Goal: Task Accomplishment & Management: Use online tool/utility

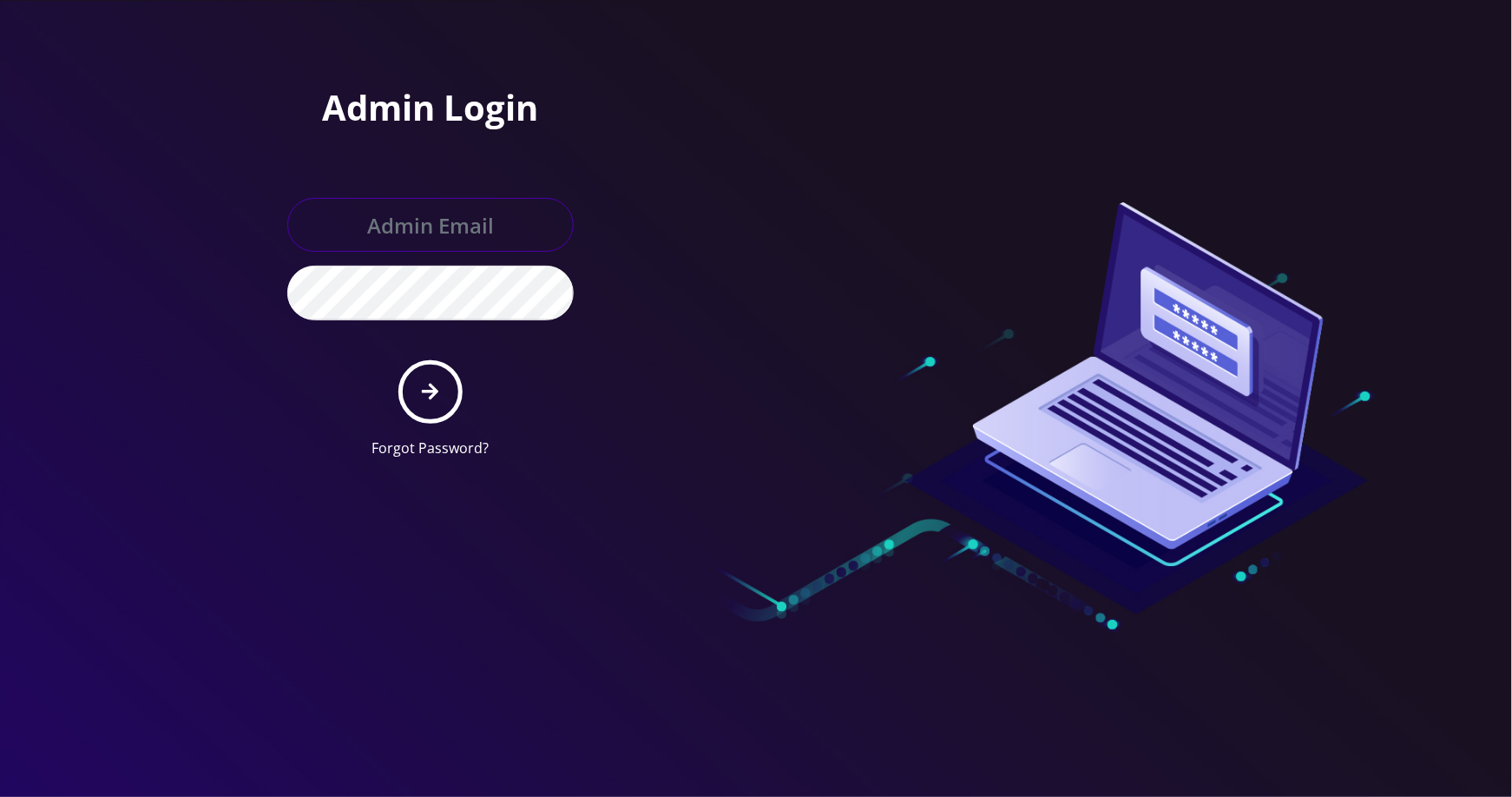
type input "[EMAIL_ADDRESS][DOMAIN_NAME]"
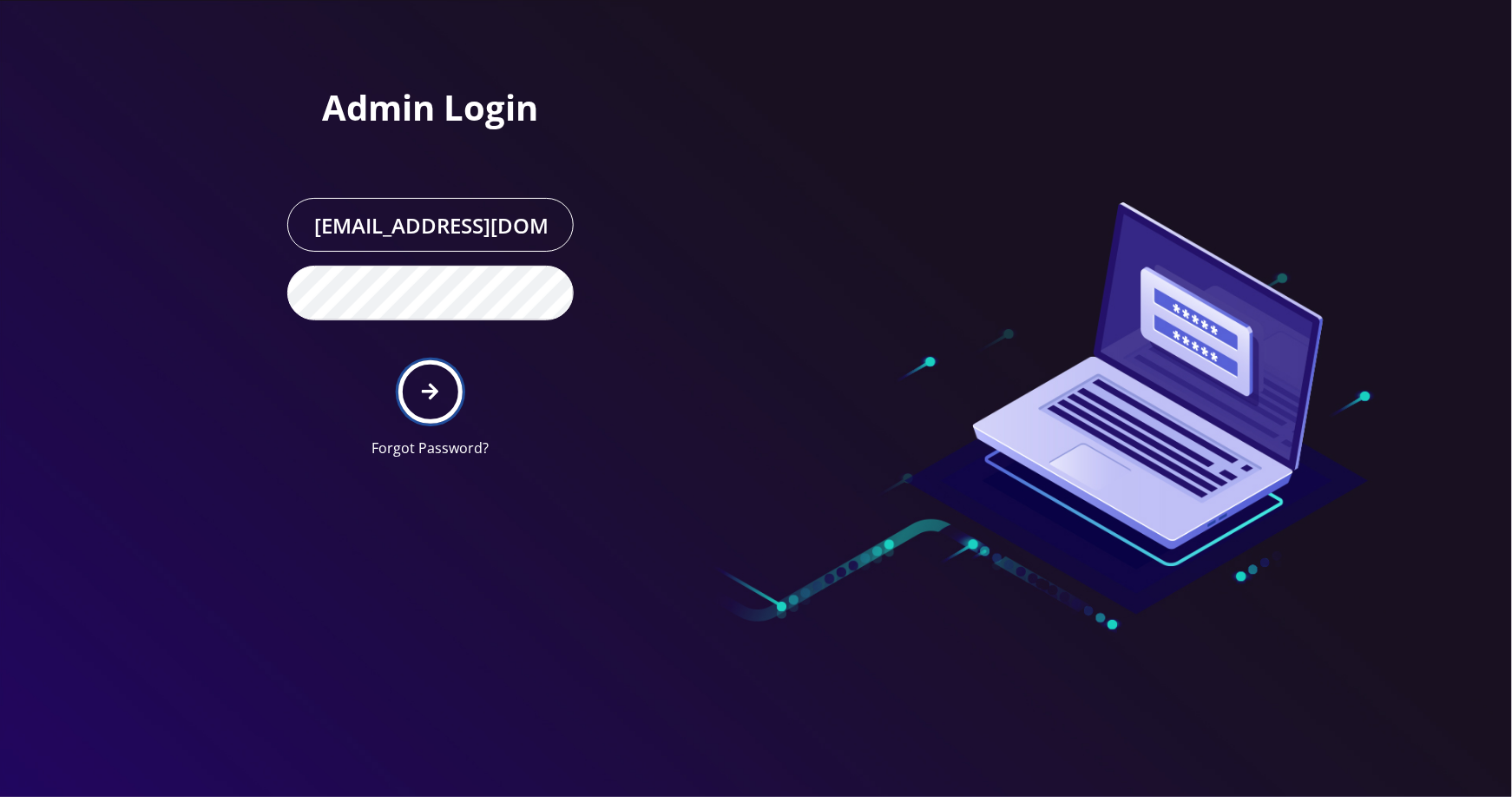
click at [406, 395] on button "submit" at bounding box center [429, 391] width 63 height 63
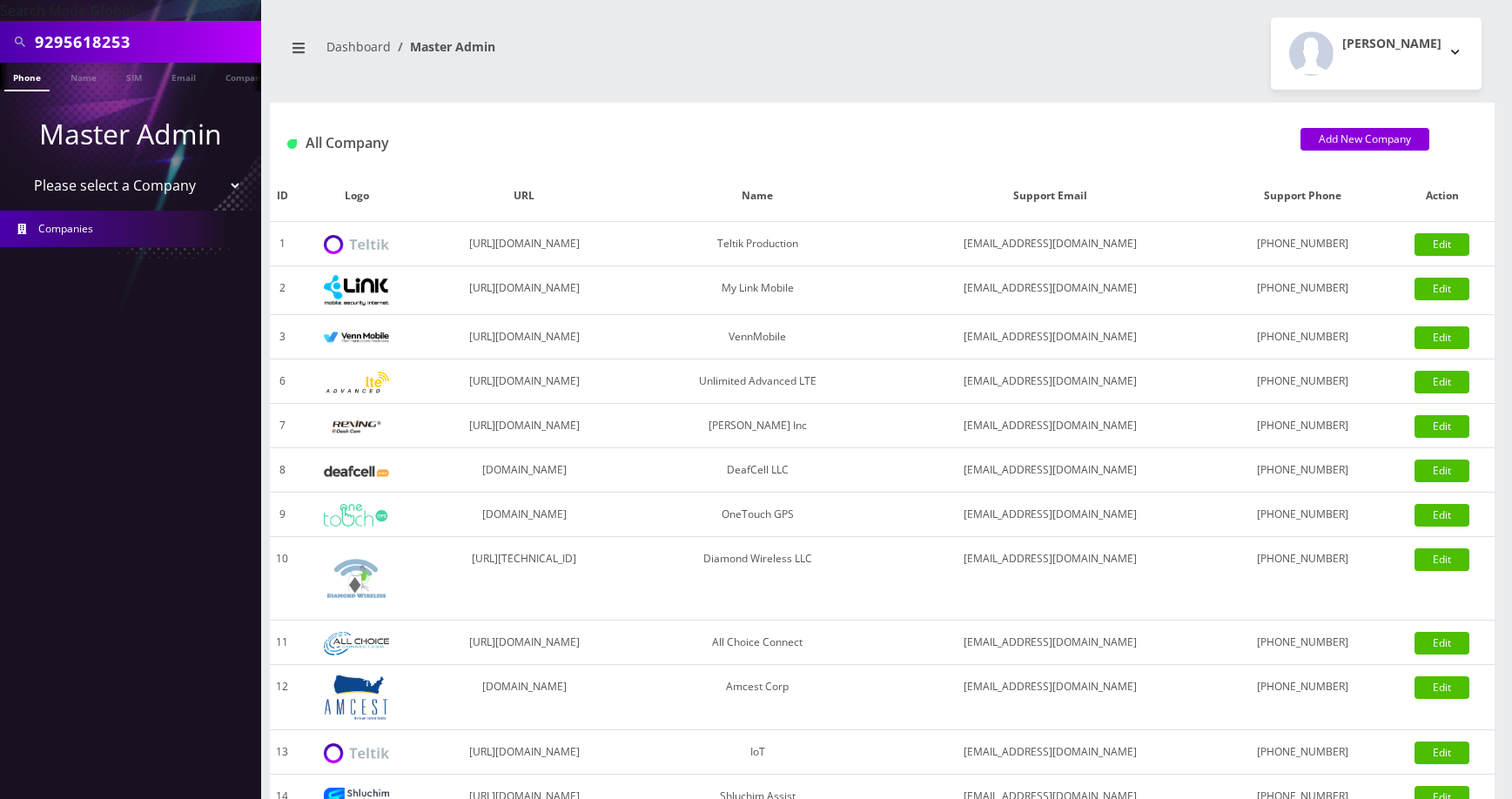
click at [223, 187] on select "Please select a Company Teltik Production My Link Mobile VennMobile Unlimited A…" at bounding box center [130, 185] width 222 height 33
select select "23"
click at [20, 169] on select "Please select a Company Teltik Production My Link Mobile VennMobile Unlimited A…" at bounding box center [130, 185] width 222 height 33
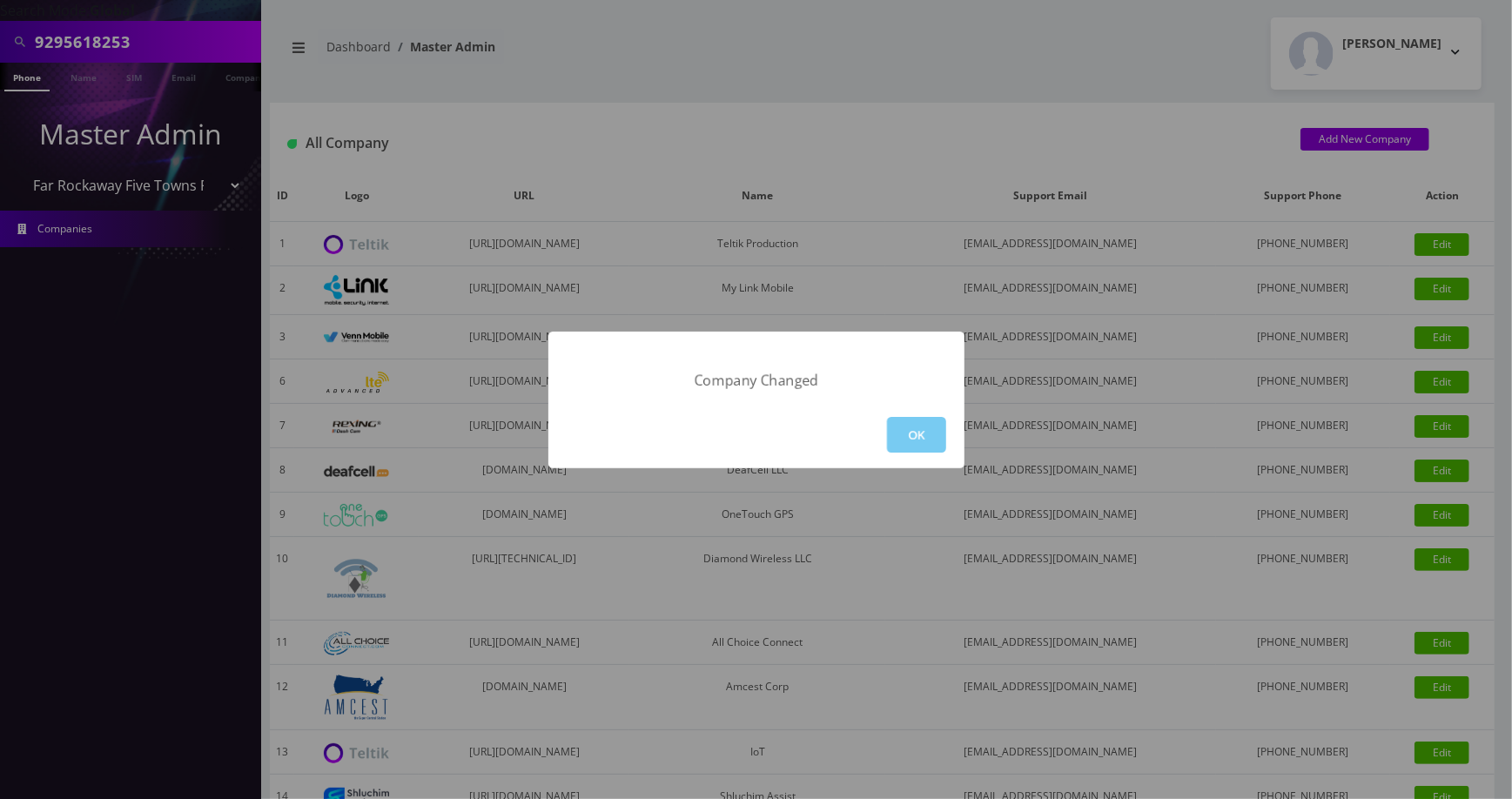
click at [934, 431] on button "OK" at bounding box center [916, 435] width 59 height 36
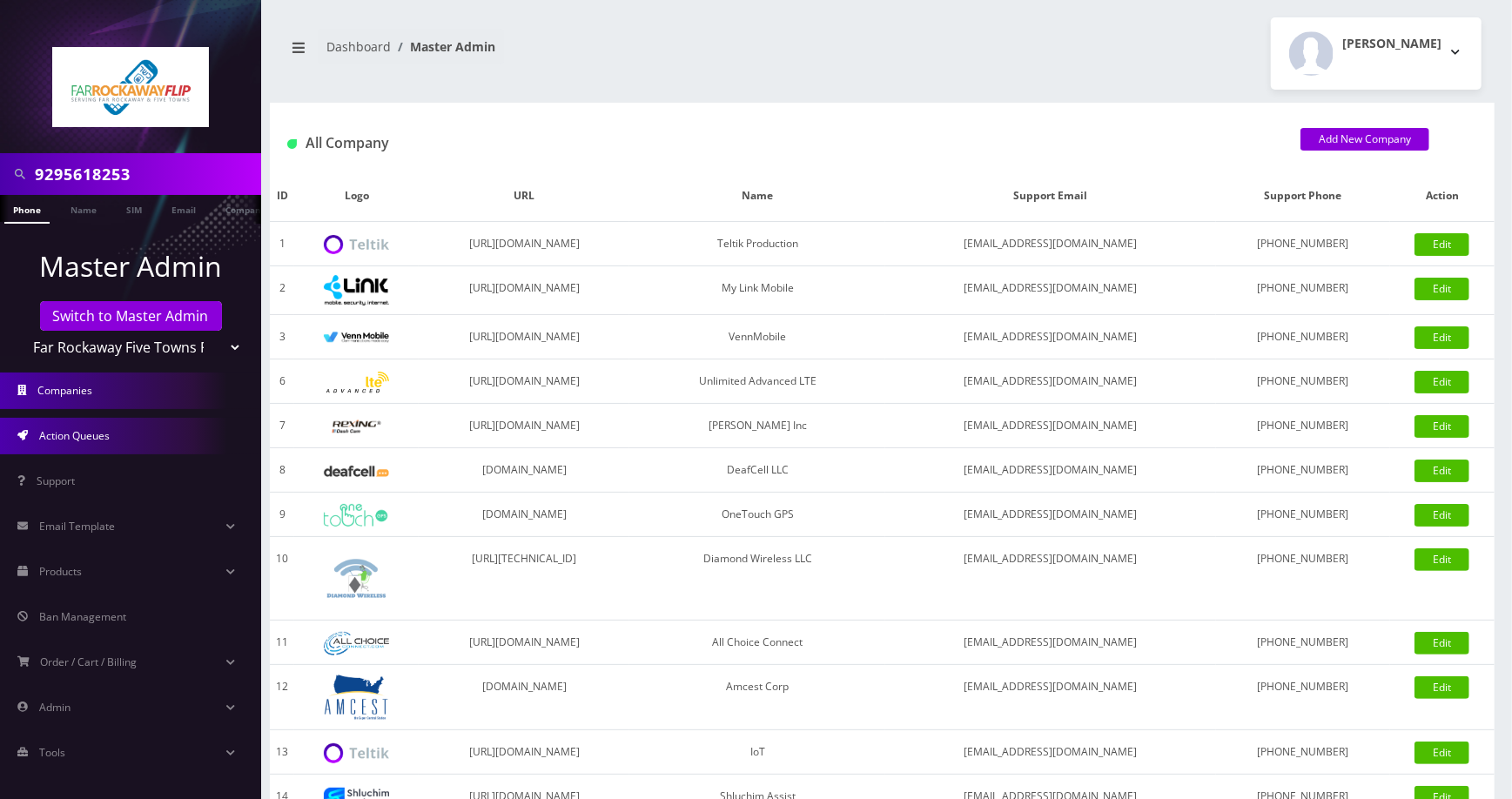
click at [137, 435] on link "Action Queues" at bounding box center [130, 436] width 261 height 37
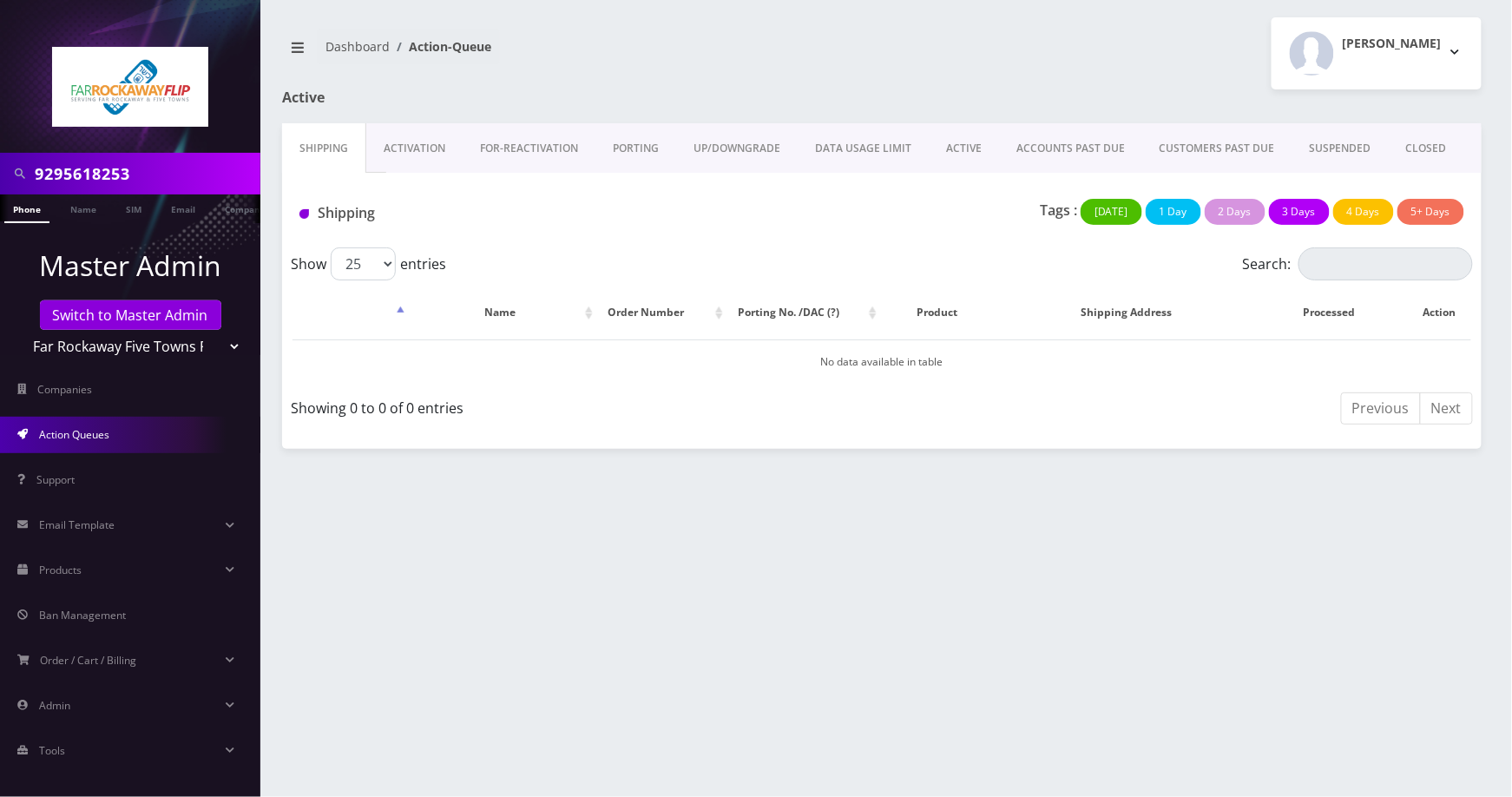
click at [507, 155] on link "FOR-REActivation" at bounding box center [529, 148] width 132 height 51
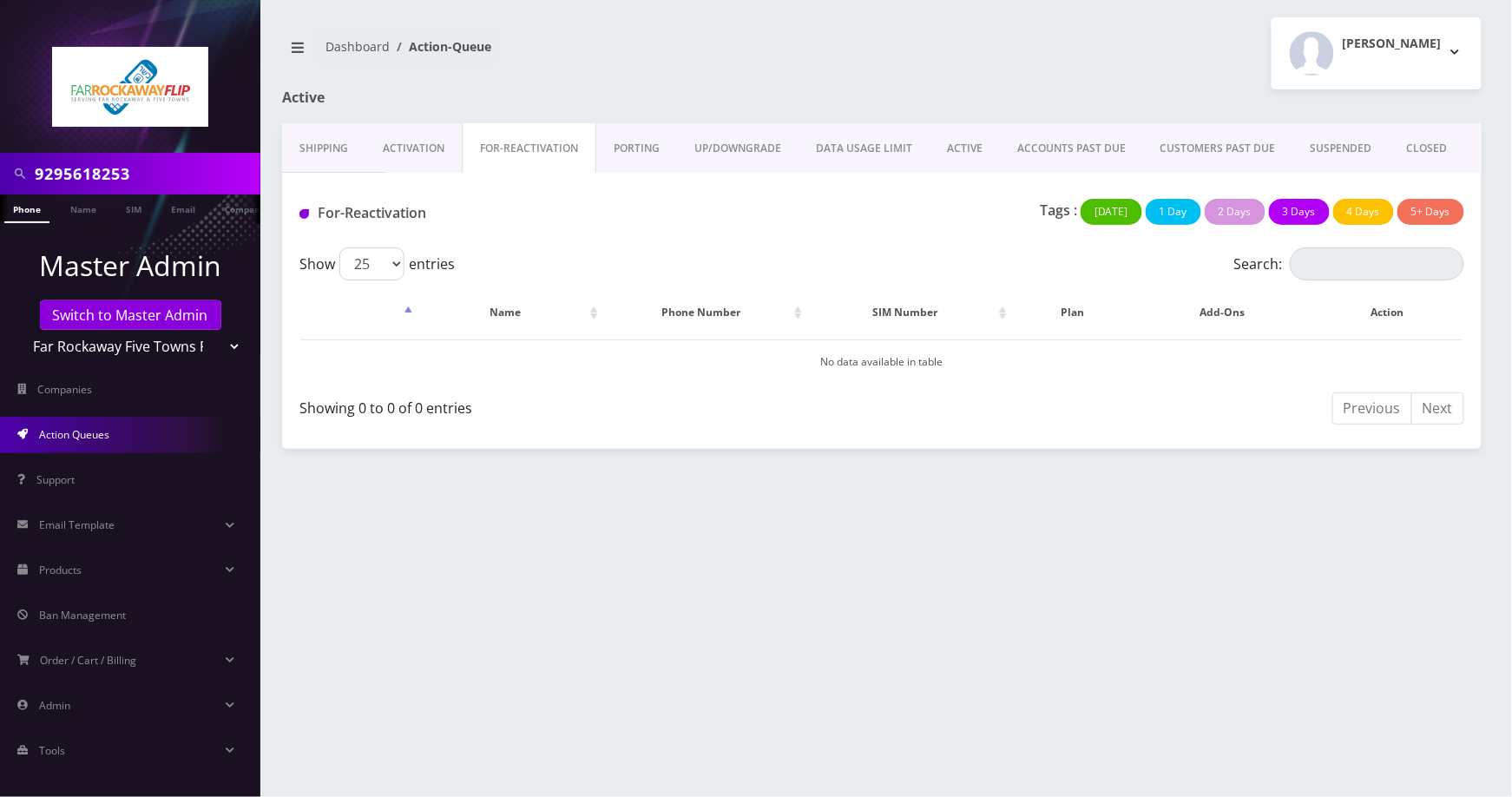
click at [439, 145] on link "Activation" at bounding box center [413, 148] width 96 height 51
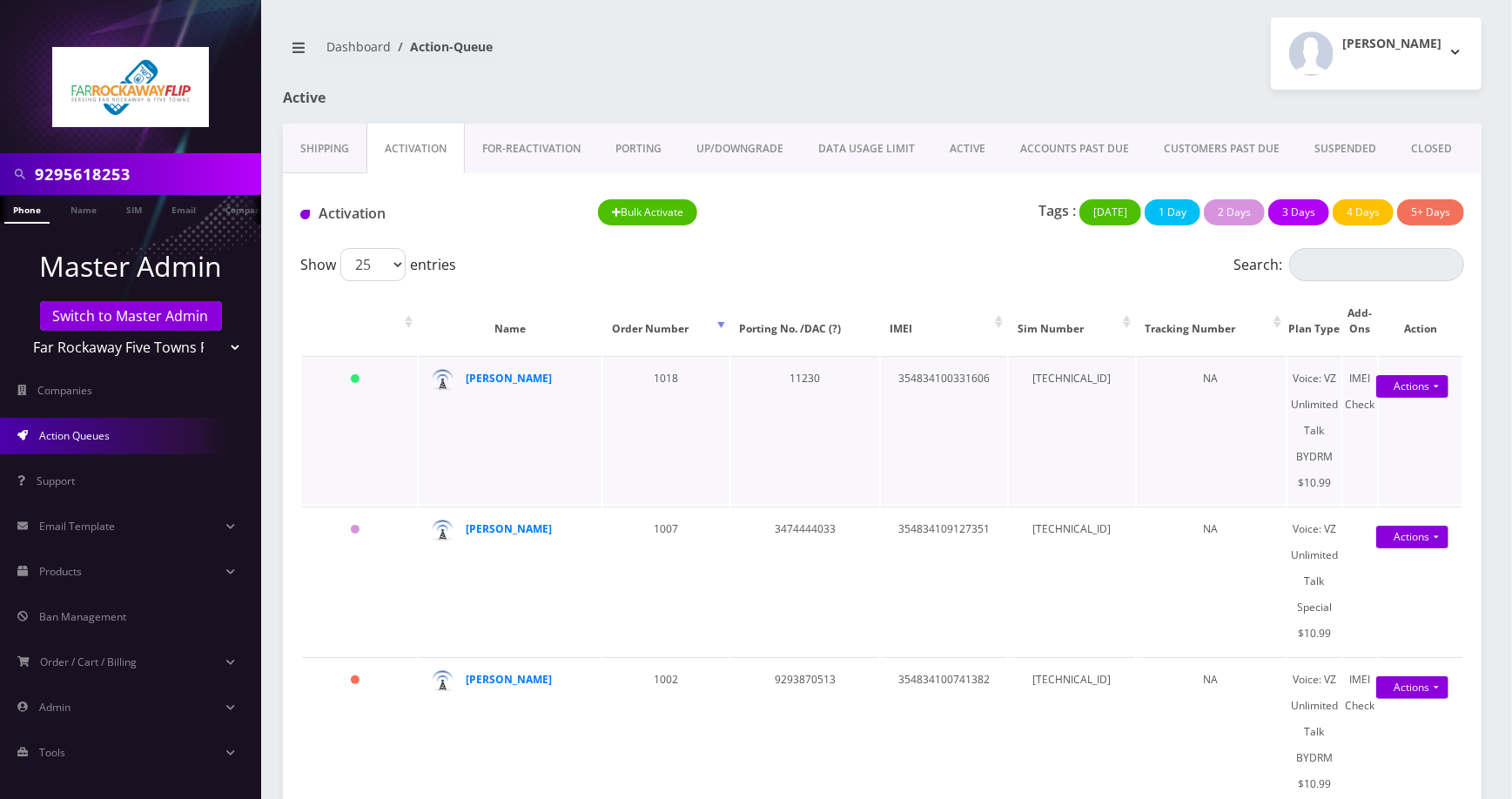
scroll to position [174, 0]
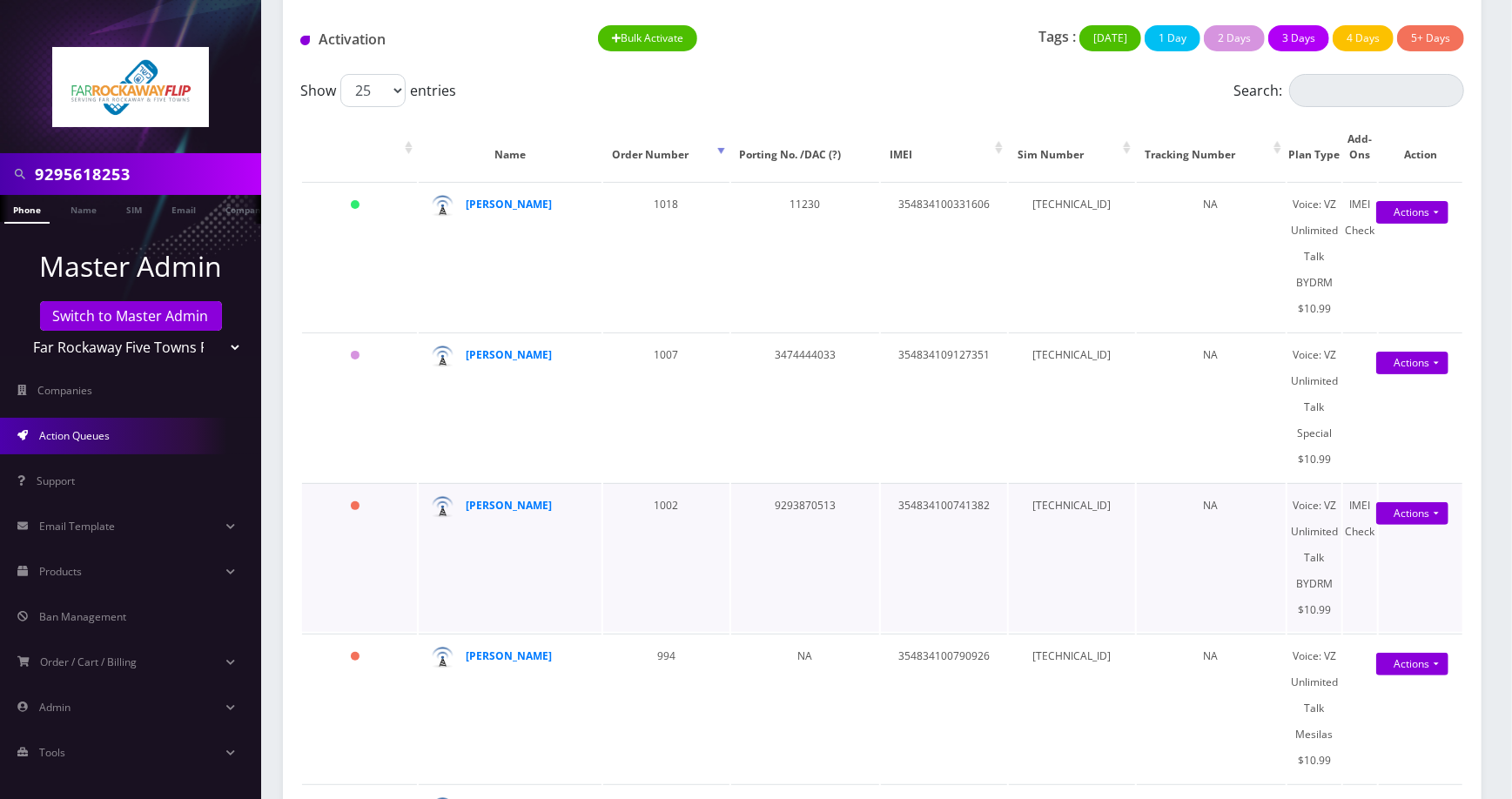
click at [809, 510] on td "9293870513" at bounding box center [805, 557] width 149 height 149
copy td "9293870513"
click at [944, 508] on td "354834100741382" at bounding box center [944, 557] width 127 height 149
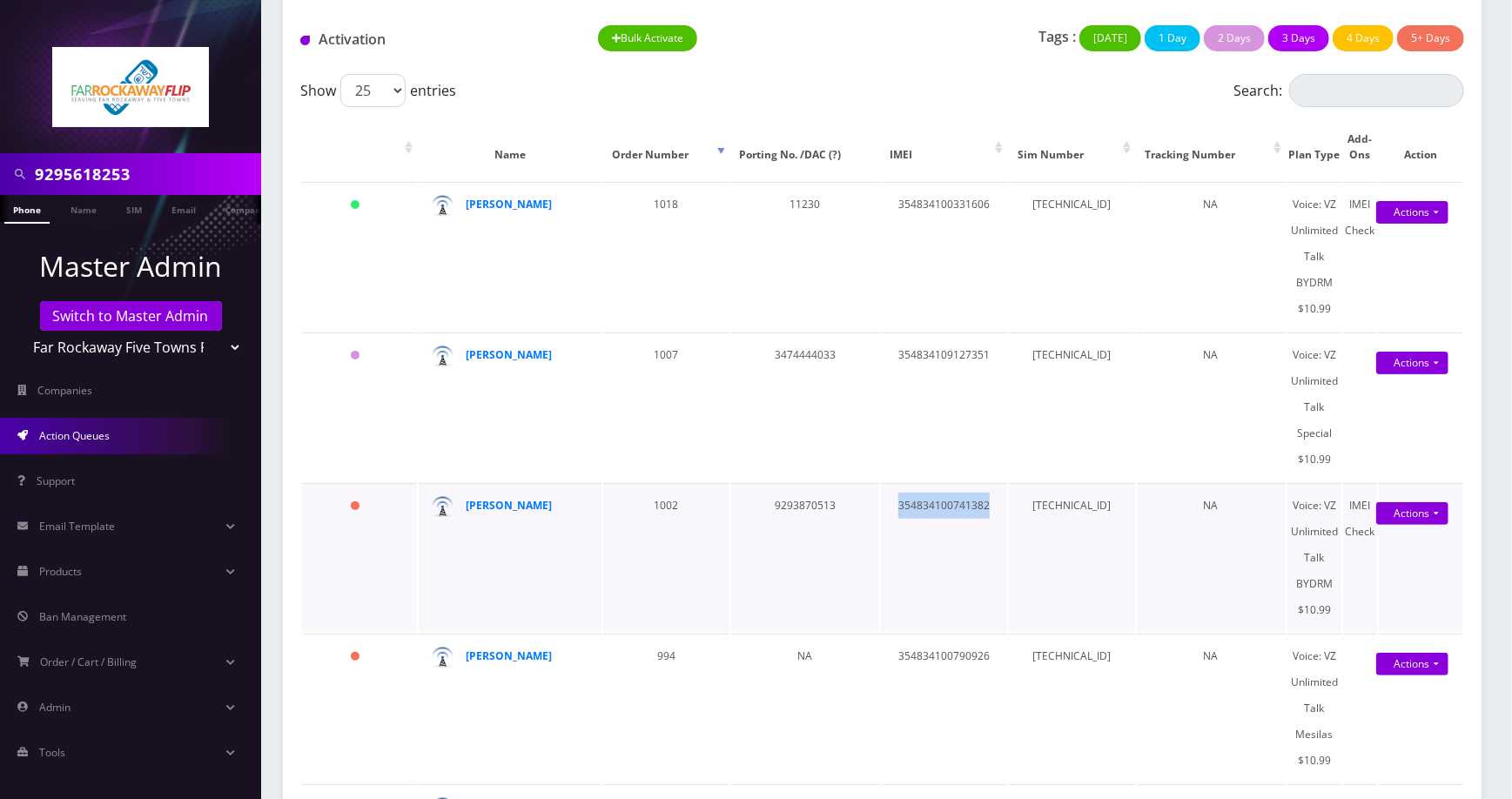
copy td "354834100741382"
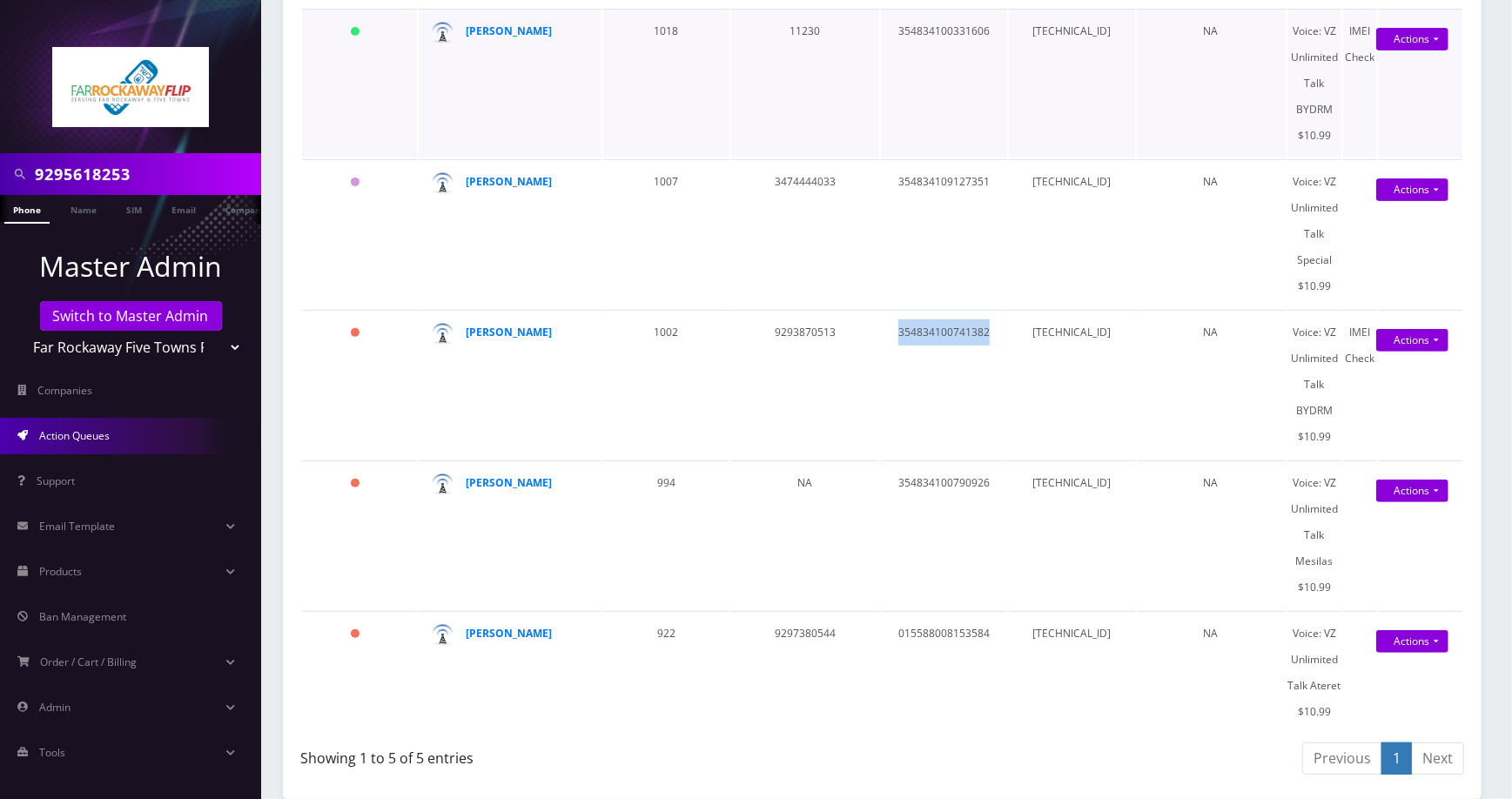
scroll to position [0, 0]
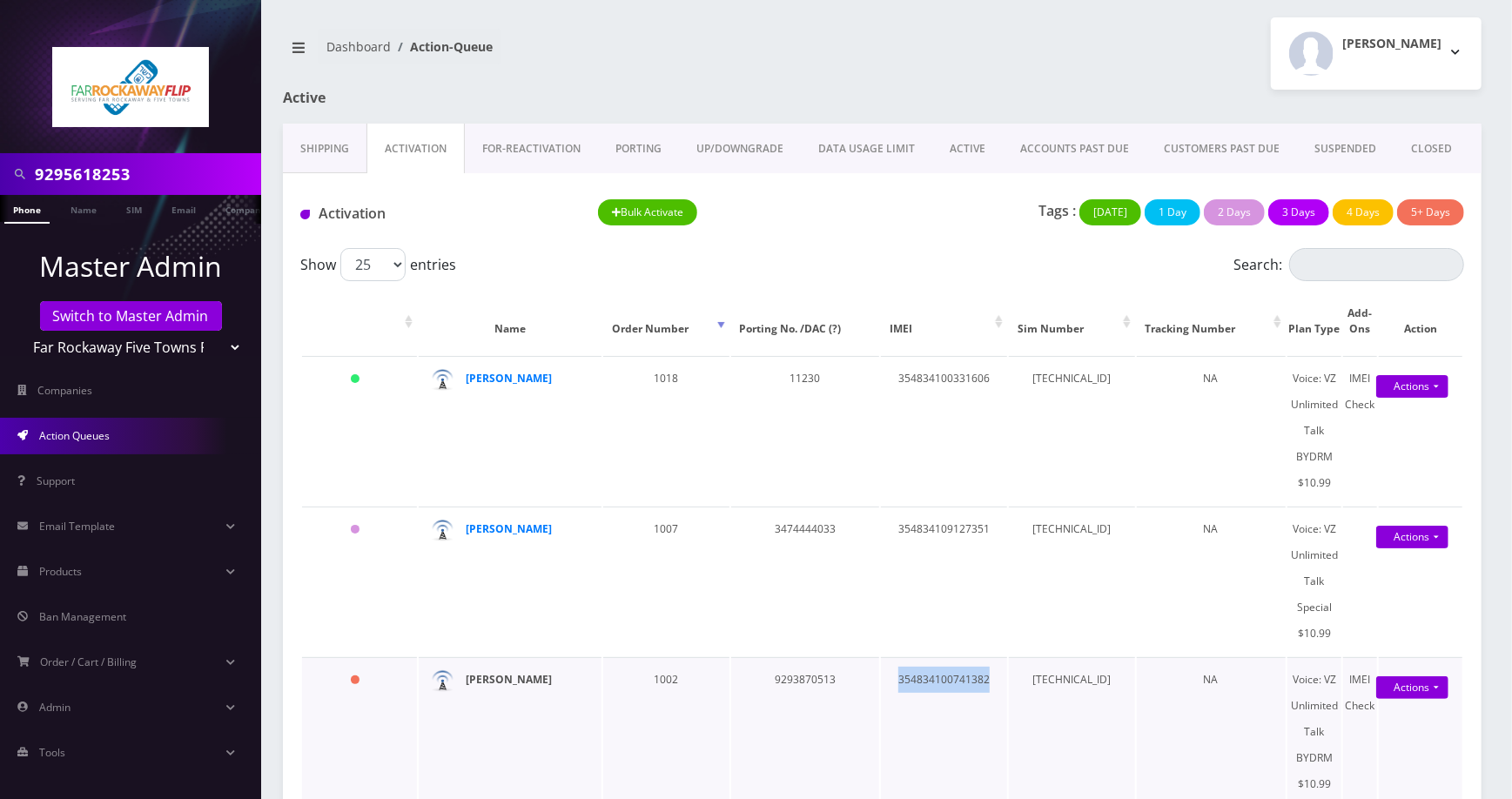
click at [510, 684] on strong "[PERSON_NAME]" at bounding box center [510, 679] width 86 height 15
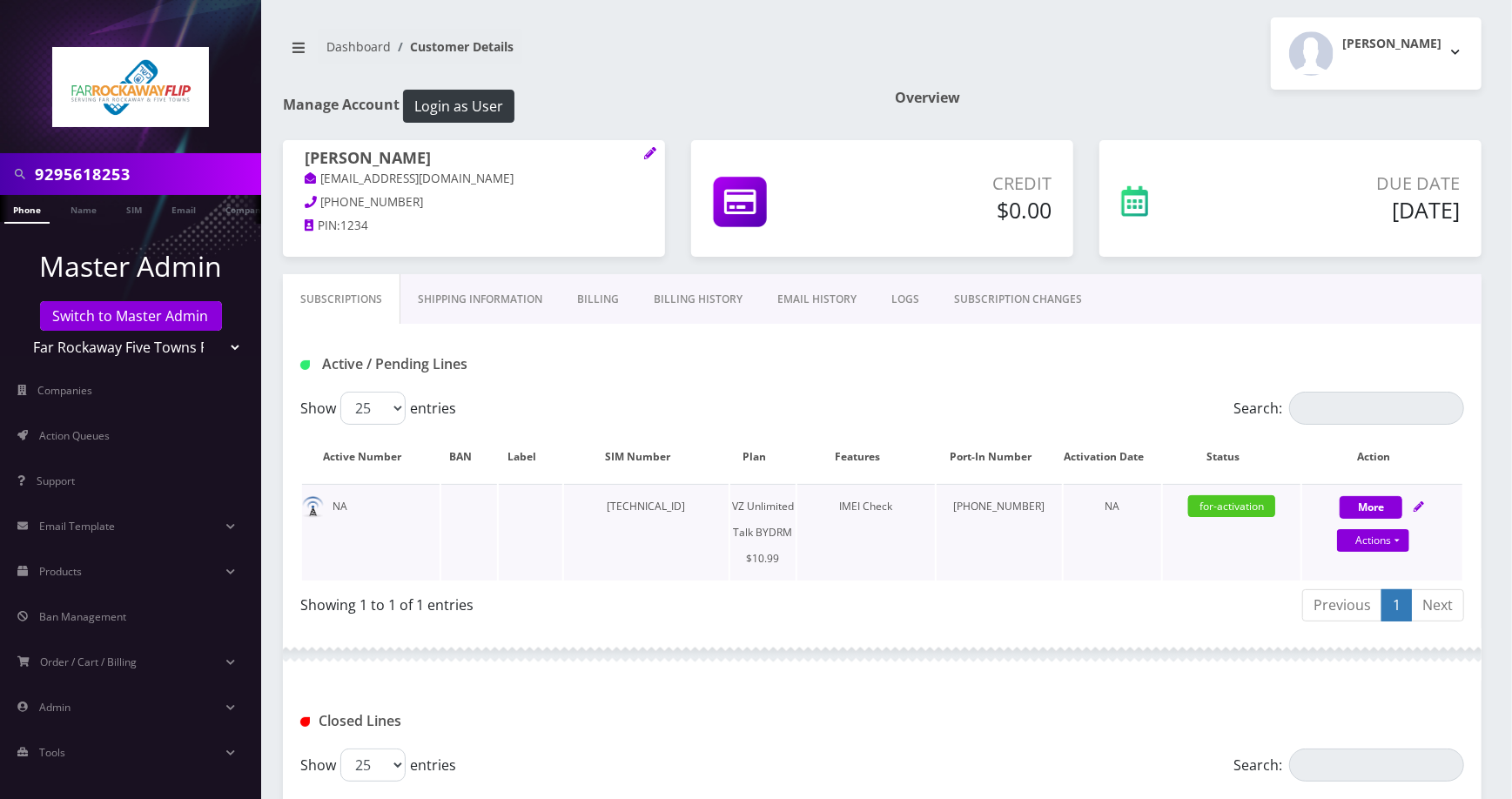
click at [1418, 511] on icon at bounding box center [1418, 507] width 11 height 11
select select "469"
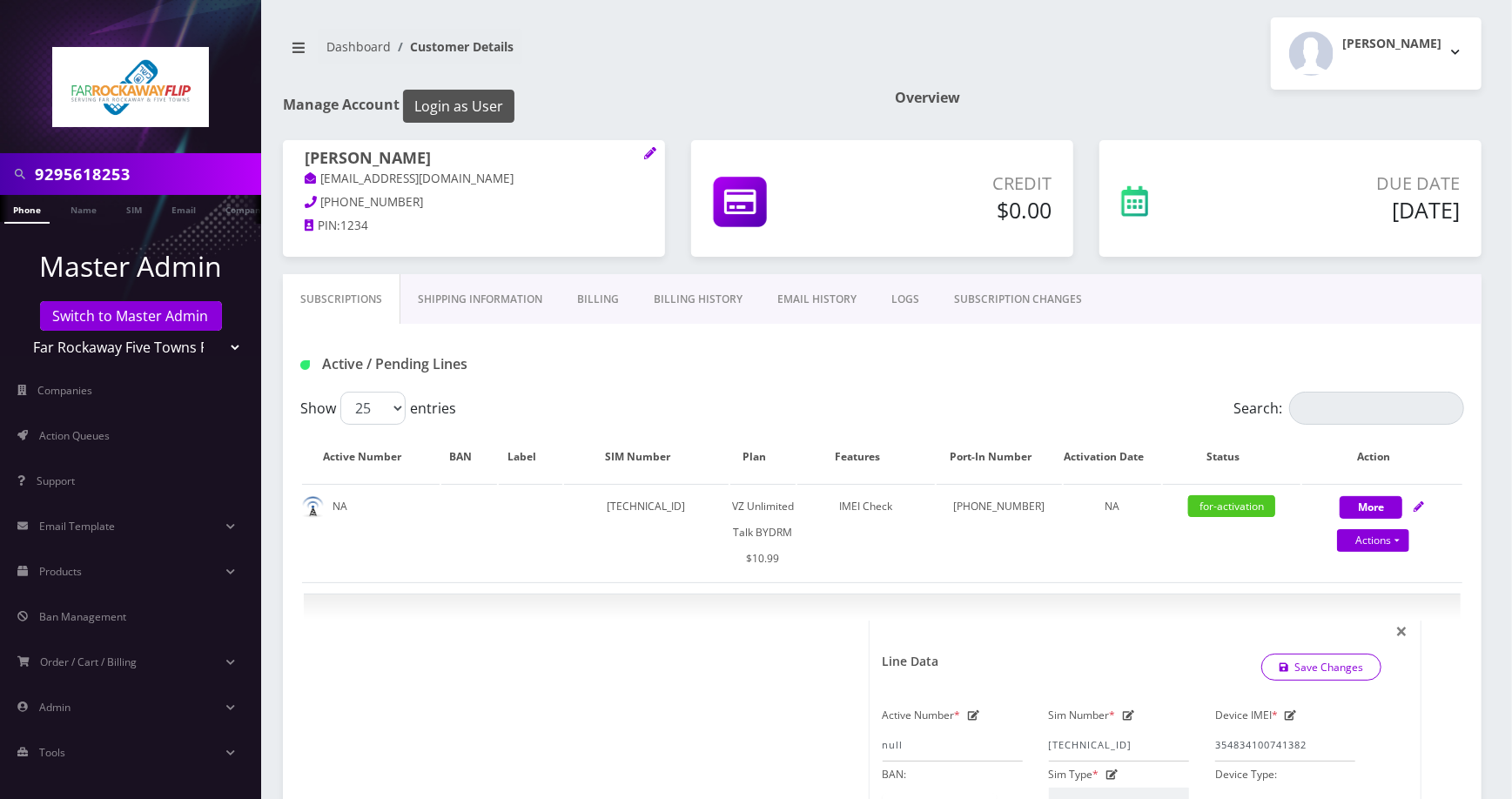
click at [446, 113] on button "Login as User" at bounding box center [458, 106] width 111 height 33
click at [444, 110] on button "Login as User" at bounding box center [458, 106] width 111 height 33
click at [470, 102] on button "Login as User" at bounding box center [458, 106] width 111 height 33
click at [111, 425] on link "Action Queues" at bounding box center [130, 436] width 261 height 37
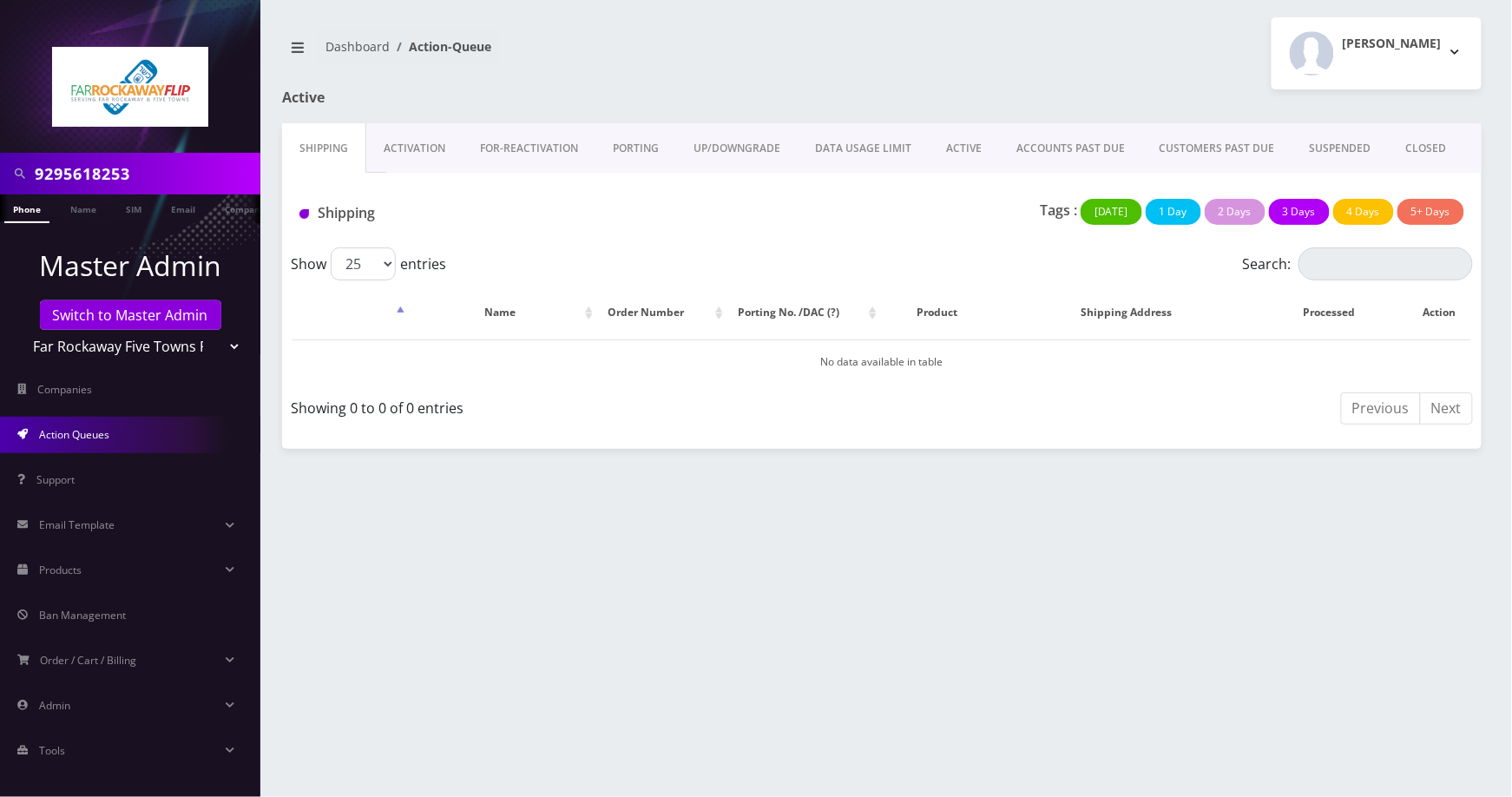
drag, startPoint x: 434, startPoint y: 142, endPoint x: 521, endPoint y: 179, distance: 94.5
click at [434, 141] on link "Activation" at bounding box center [414, 148] width 96 height 51
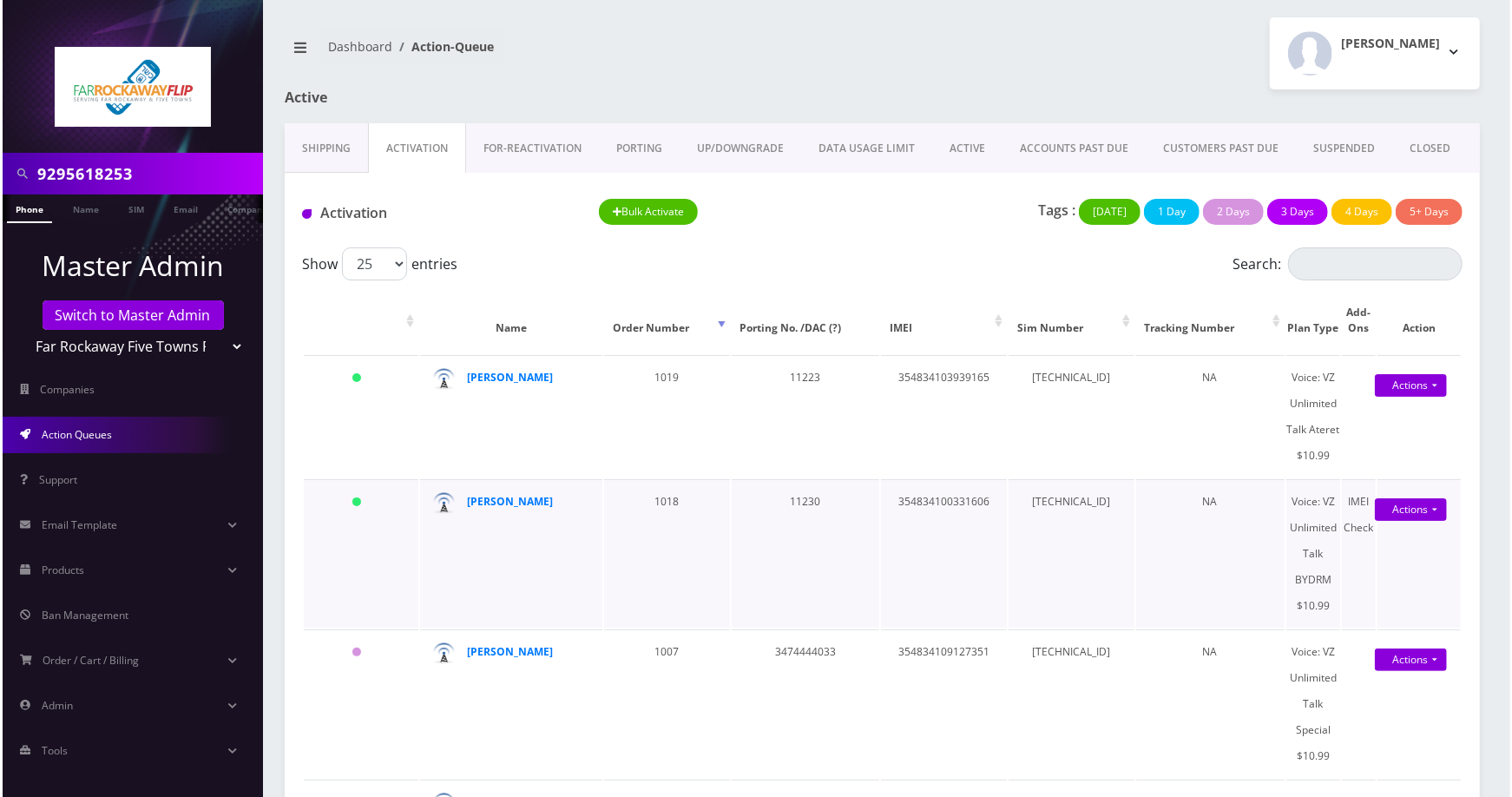
scroll to position [173, 0]
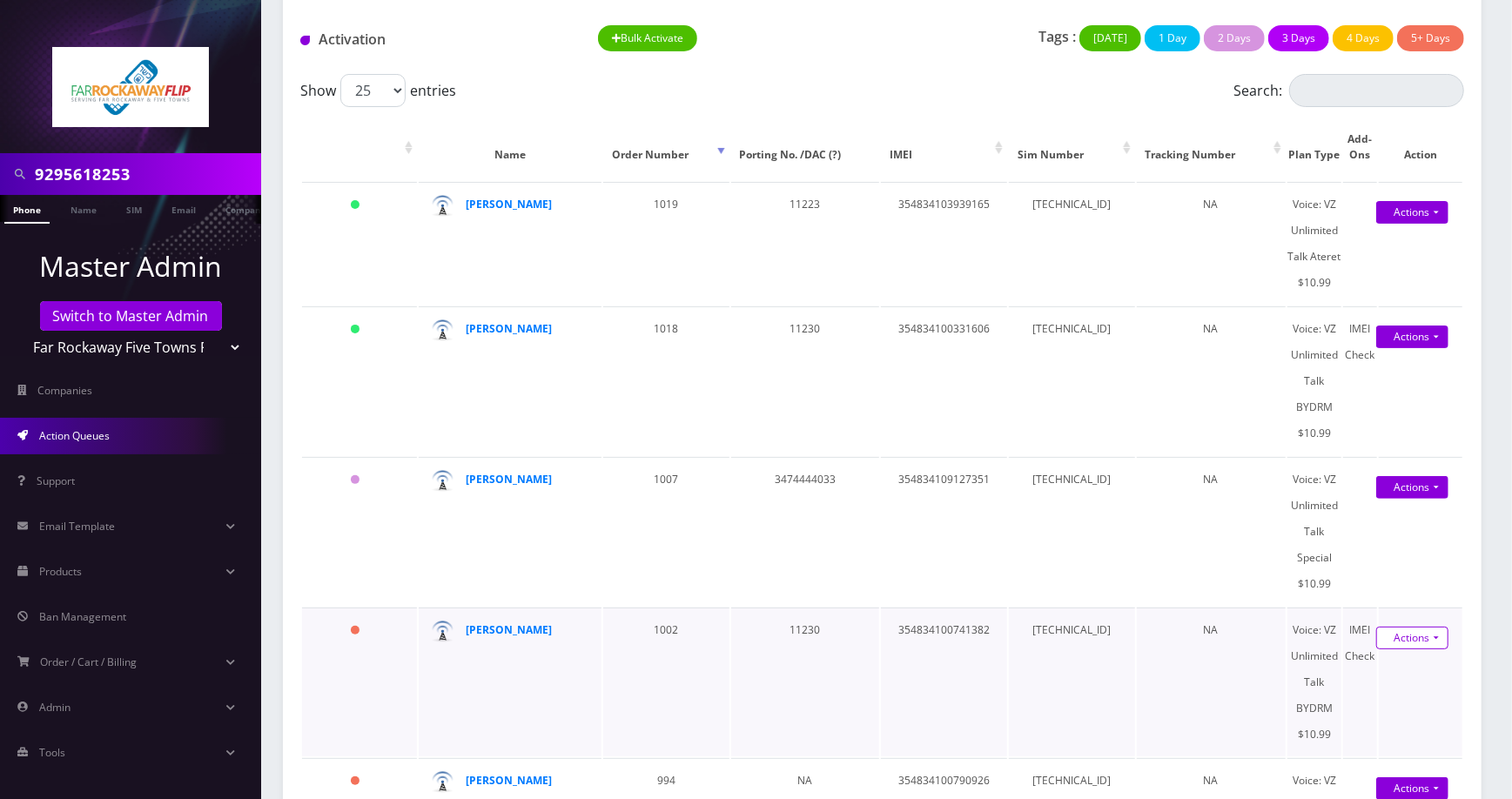
click at [1402, 649] on link "Actions" at bounding box center [1411, 637] width 72 height 22
click at [1402, 683] on link "Activate" at bounding box center [1402, 670] width 139 height 26
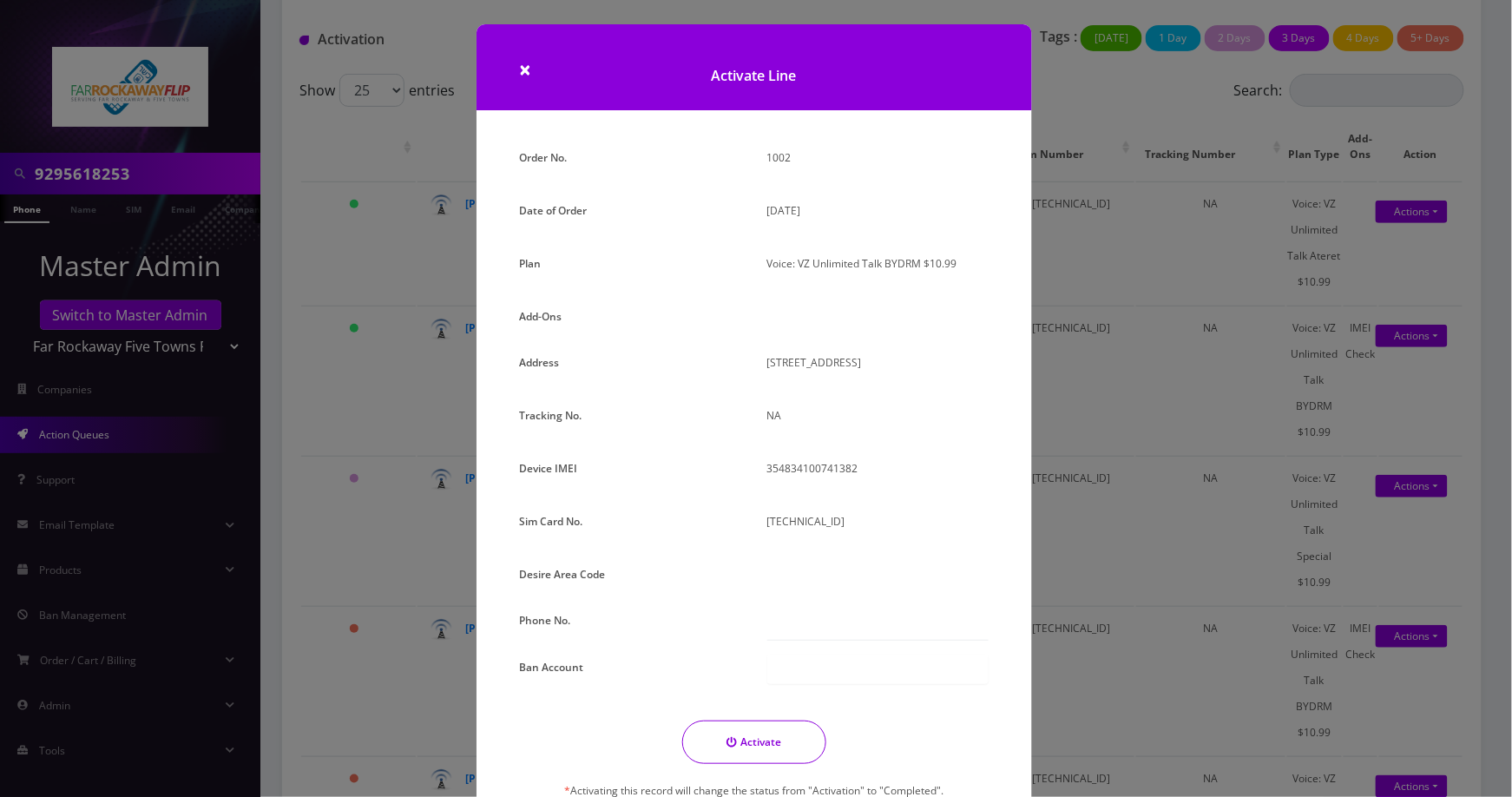
scroll to position [101, 0]
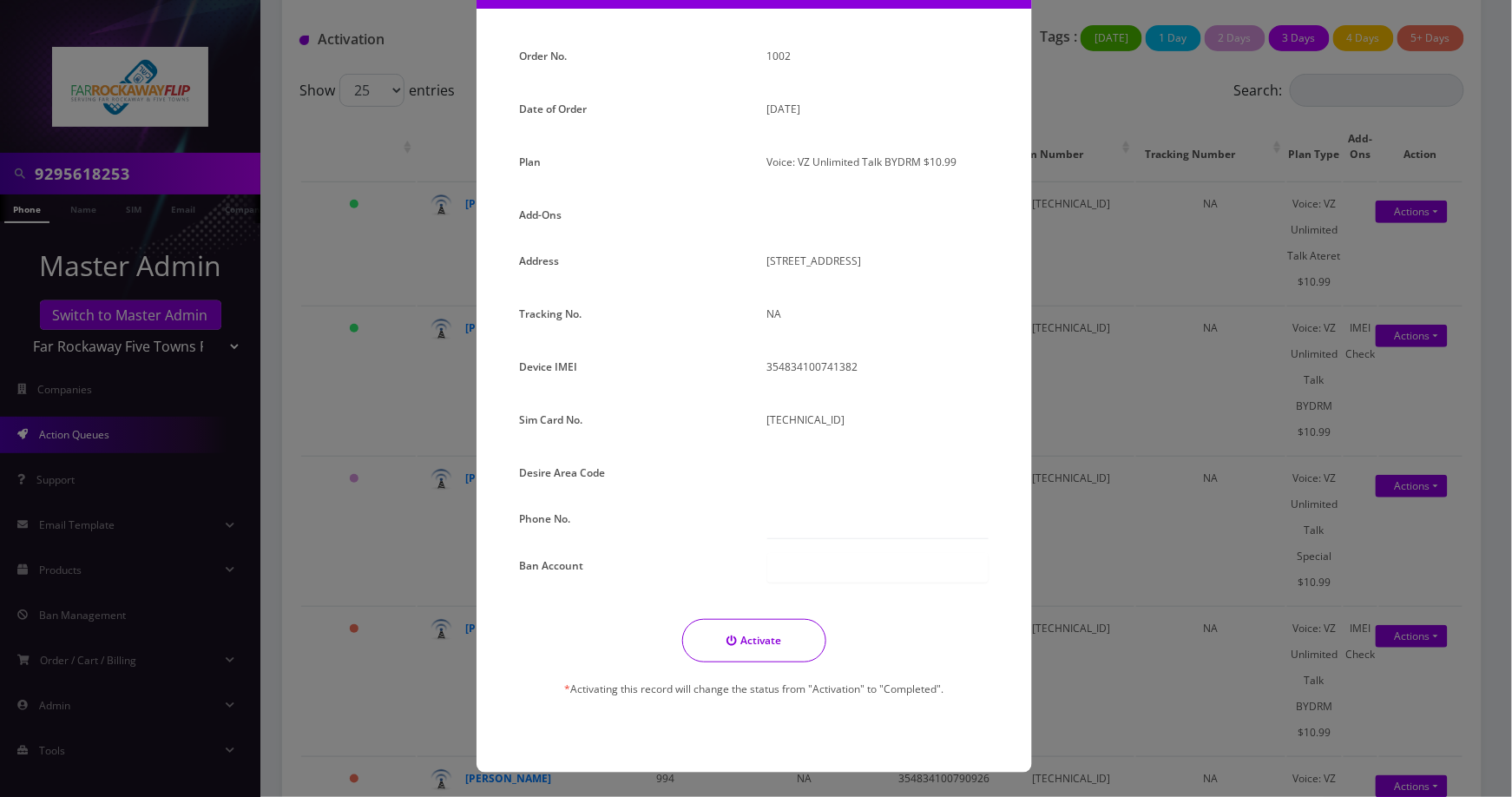
click at [847, 367] on p "354834100741382" at bounding box center [878, 367] width 221 height 25
copy p "354834100741382"
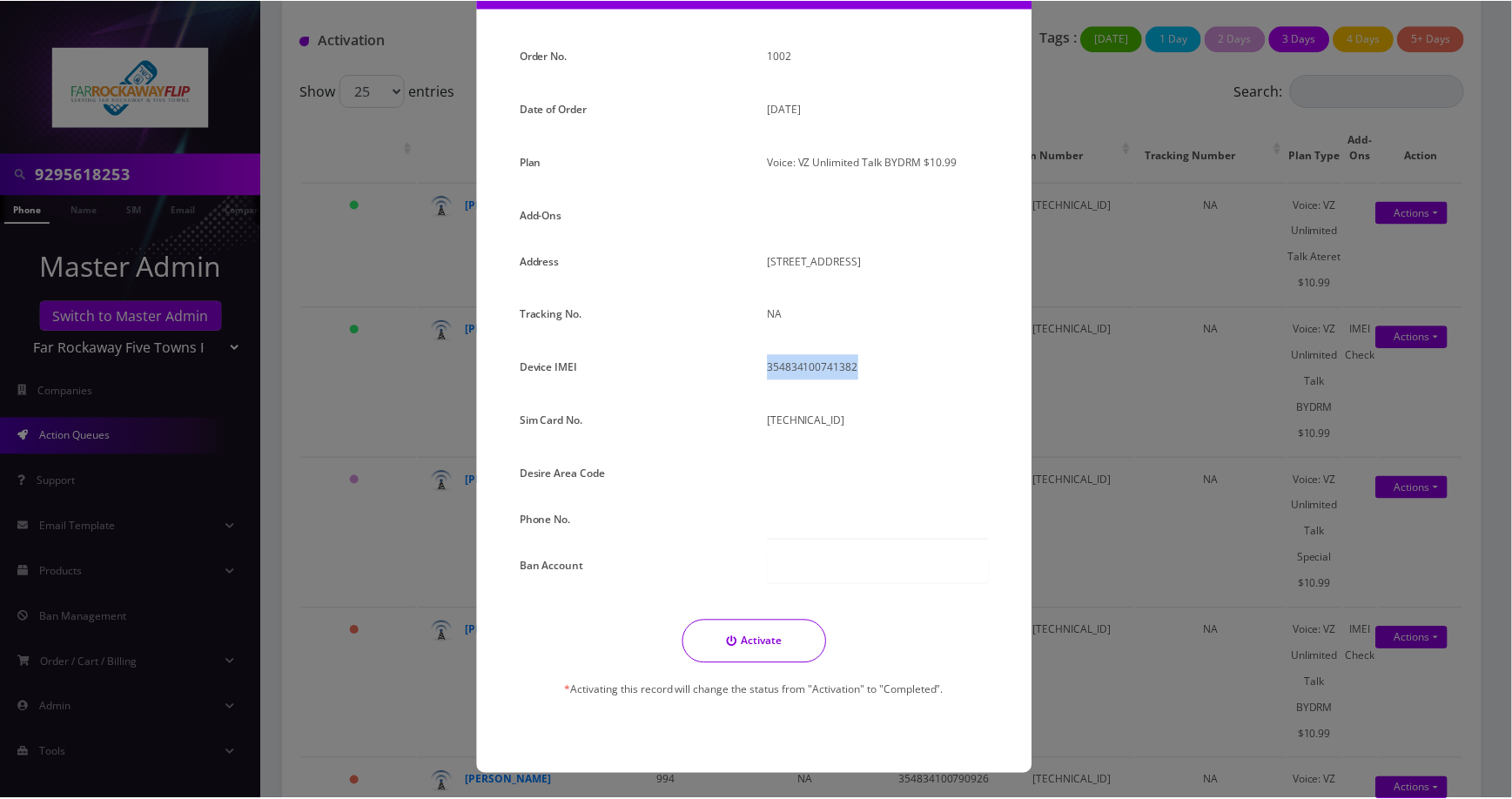
scroll to position [0, 0]
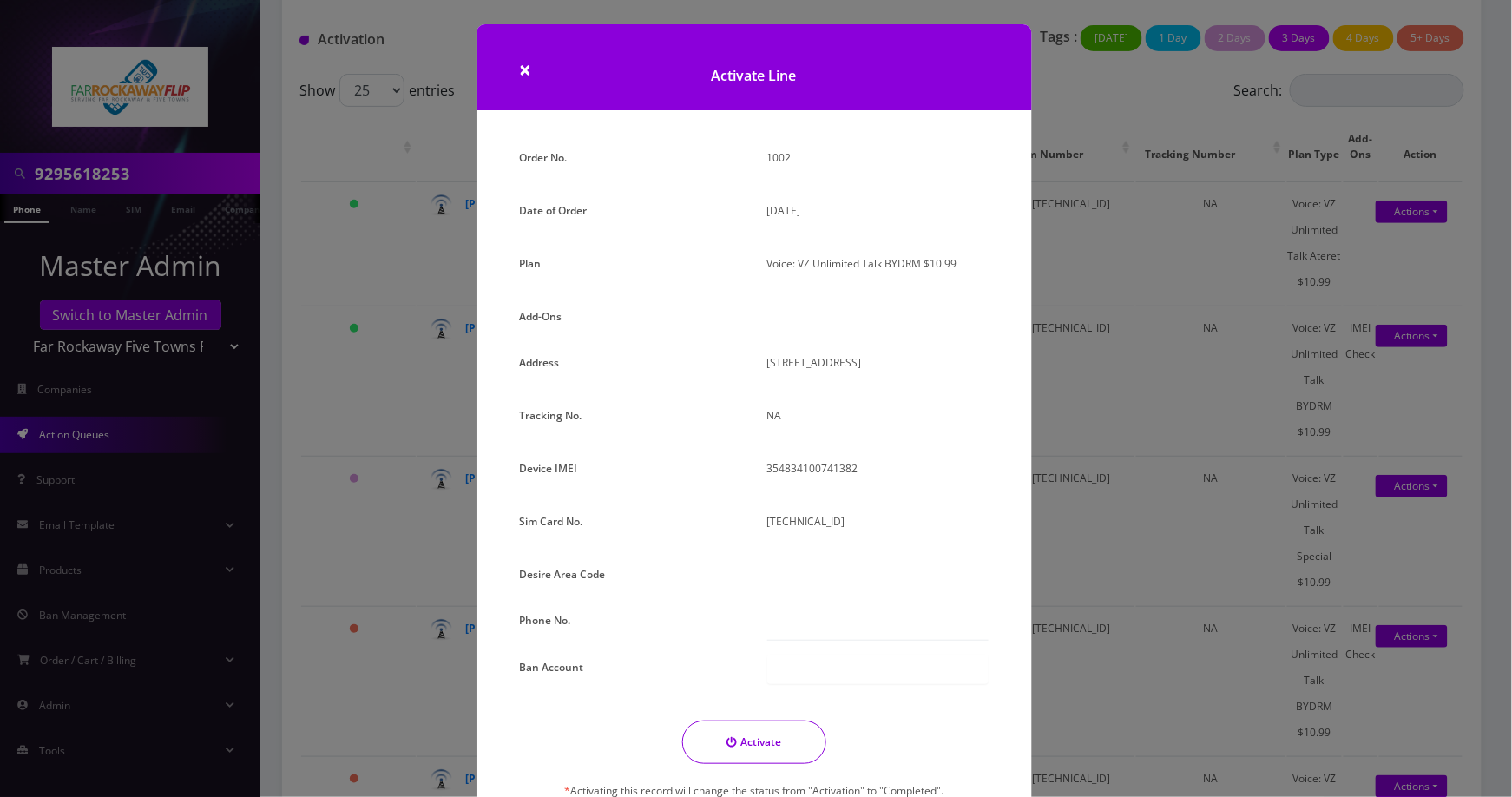
click at [1101, 378] on div "× Activate Line Order No. 1002 Date of Order September 04, 2025 Plan Voice: VZ …" at bounding box center [756, 398] width 1512 height 797
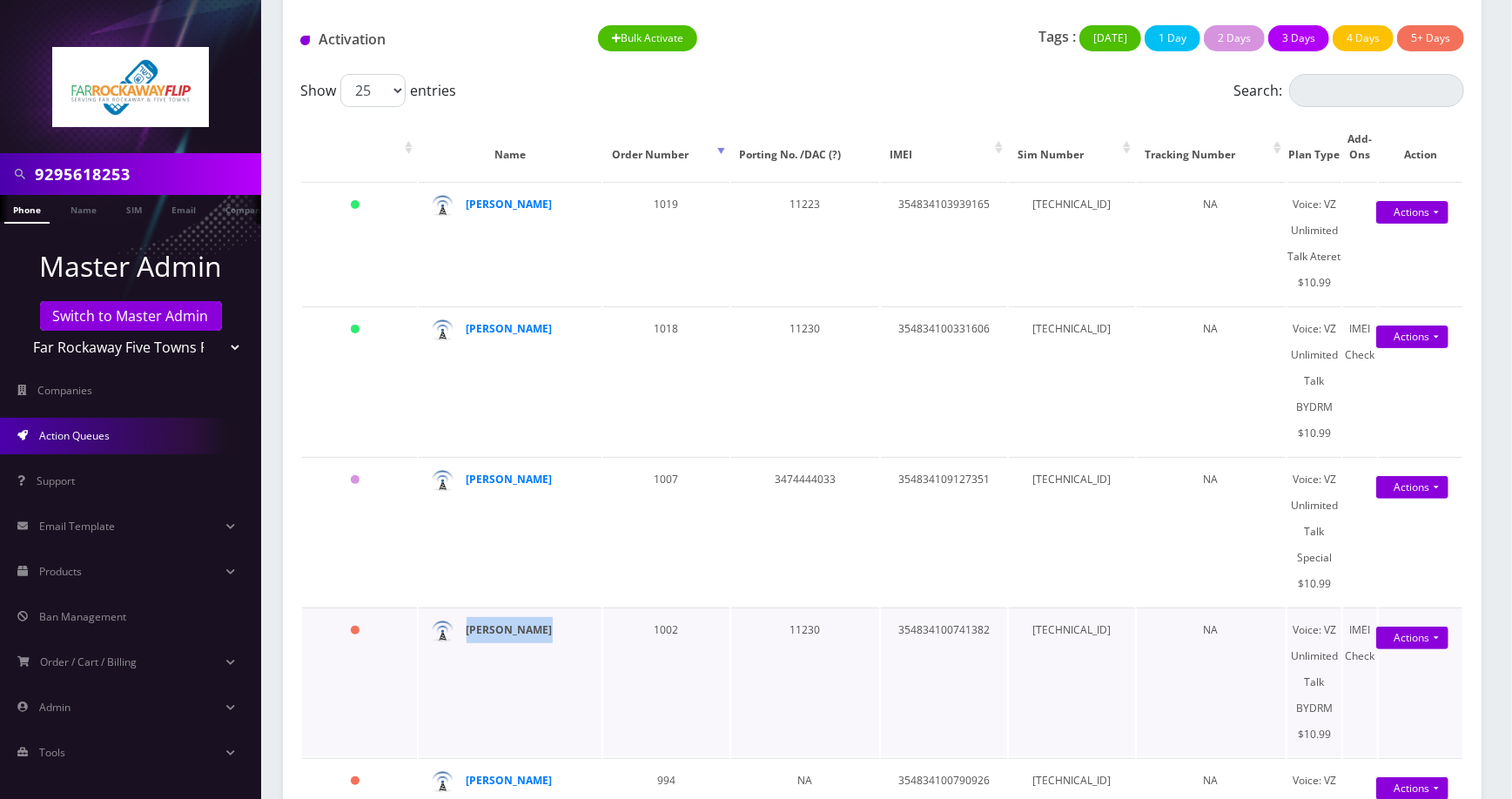
drag, startPoint x: 546, startPoint y: 659, endPoint x: 465, endPoint y: 661, distance: 81.0
click at [467, 643] on div "[PERSON_NAME]" at bounding box center [525, 630] width 116 height 26
copy strong "[PERSON_NAME]"
click at [1066, 658] on td "[TECHNICAL_ID]" at bounding box center [1072, 681] width 127 height 149
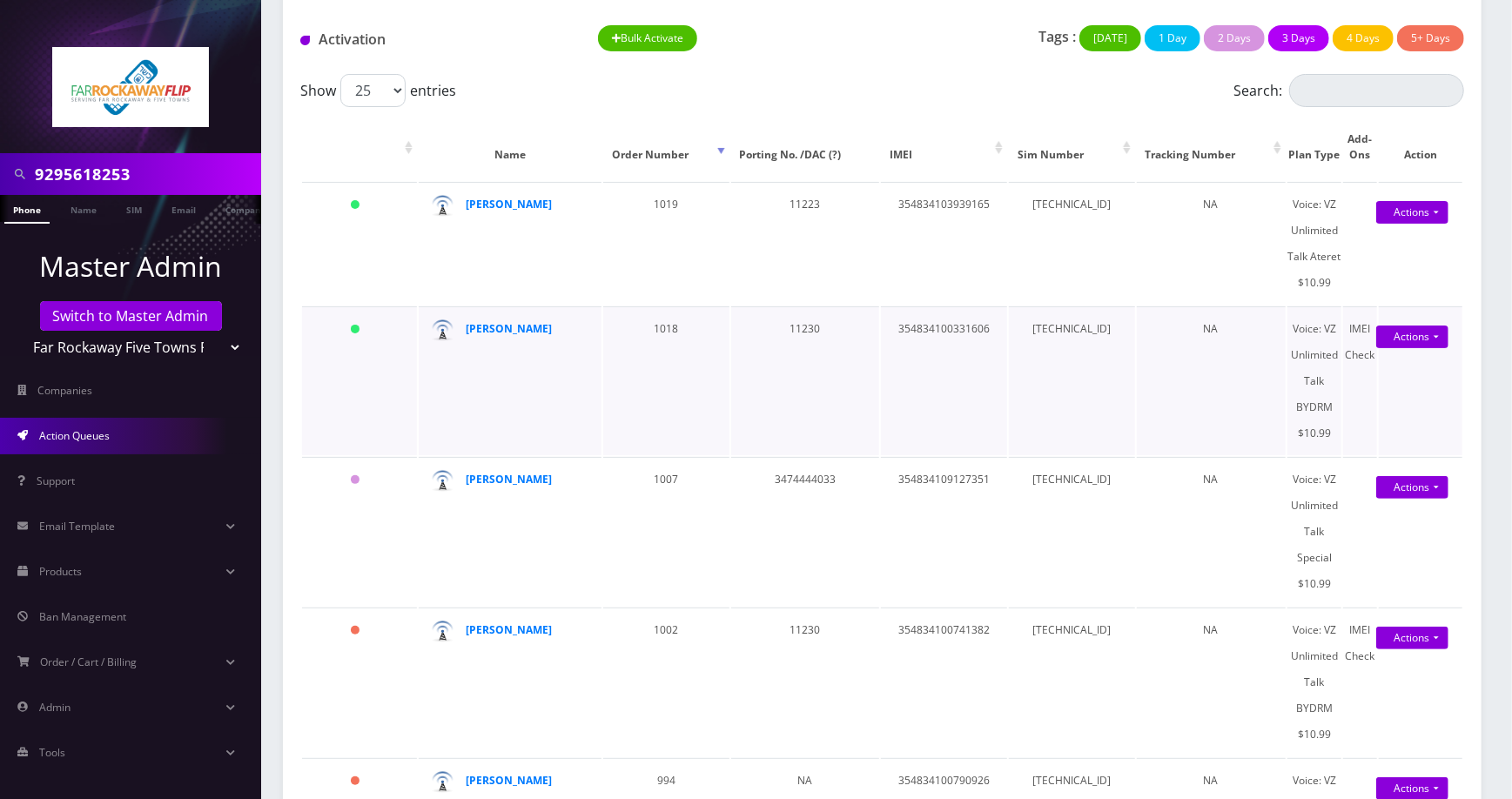
copy td "[TECHNICAL_ID]"
click at [947, 654] on td "354834100741382" at bounding box center [944, 681] width 127 height 149
copy td "354834100741382"
drag, startPoint x: 519, startPoint y: 659, endPoint x: 582, endPoint y: 611, distance: 79.2
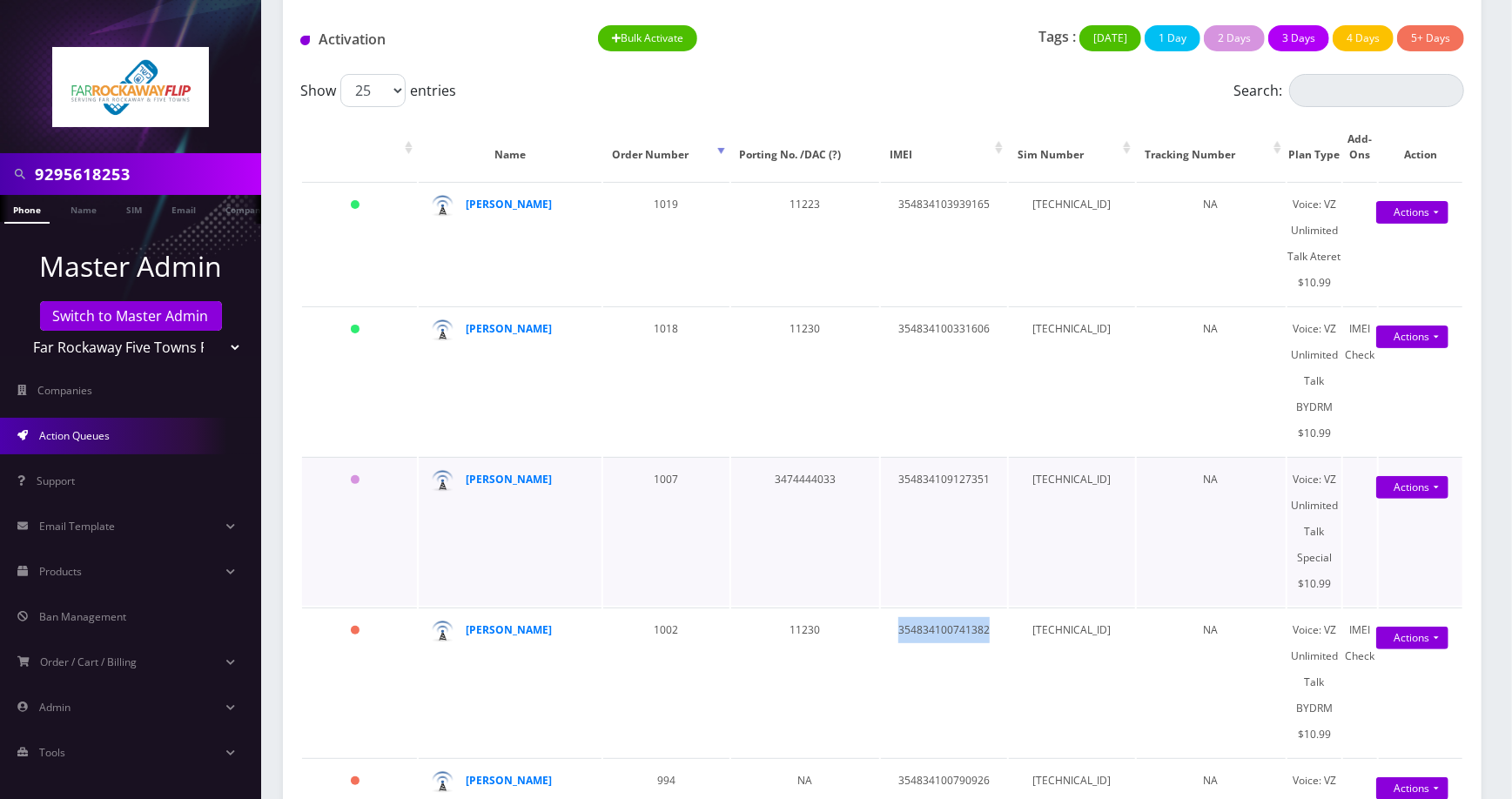
click at [519, 637] on strong "[PERSON_NAME]" at bounding box center [510, 629] width 86 height 15
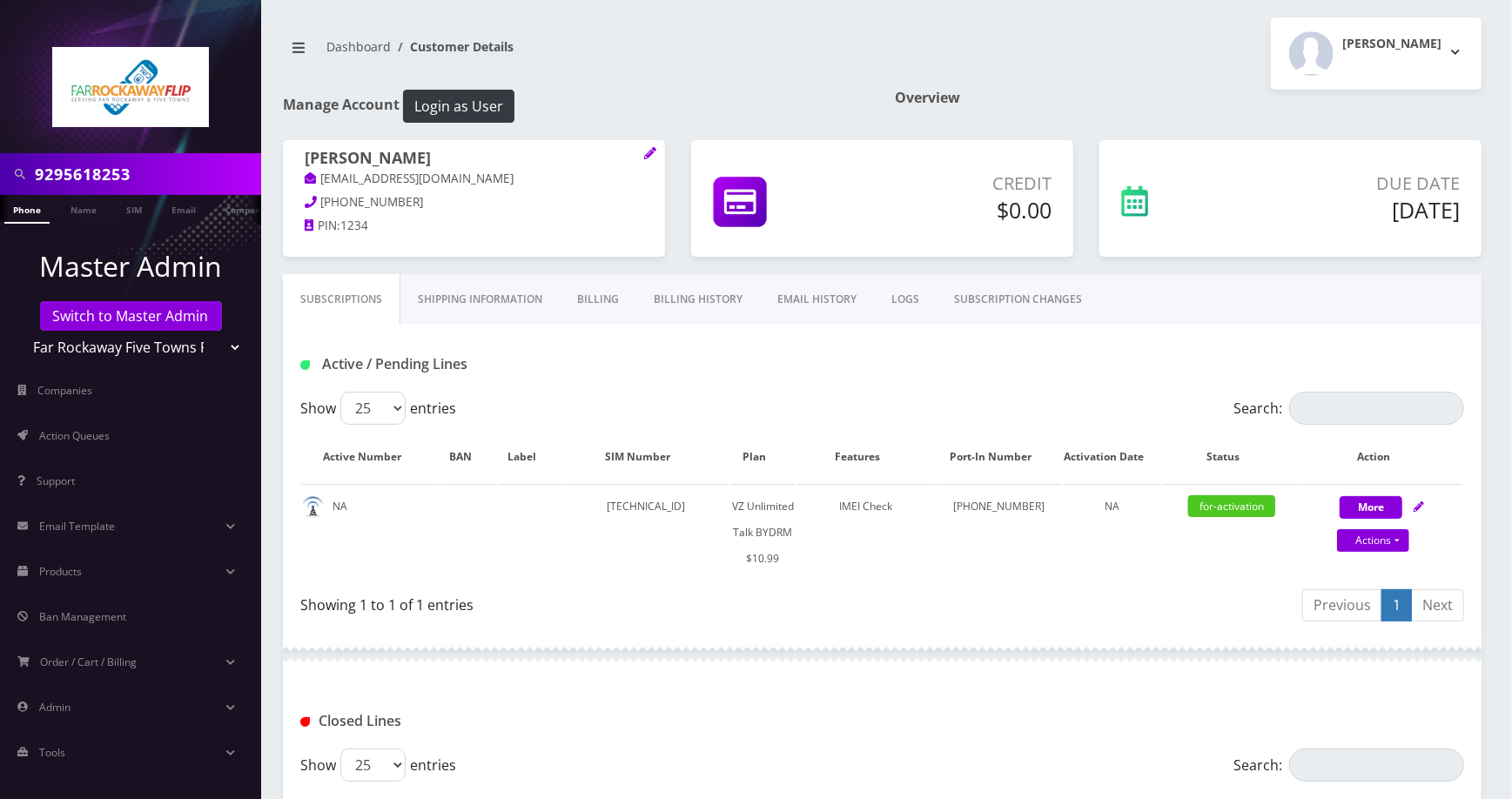
click at [693, 301] on link "Billing History" at bounding box center [698, 299] width 124 height 51
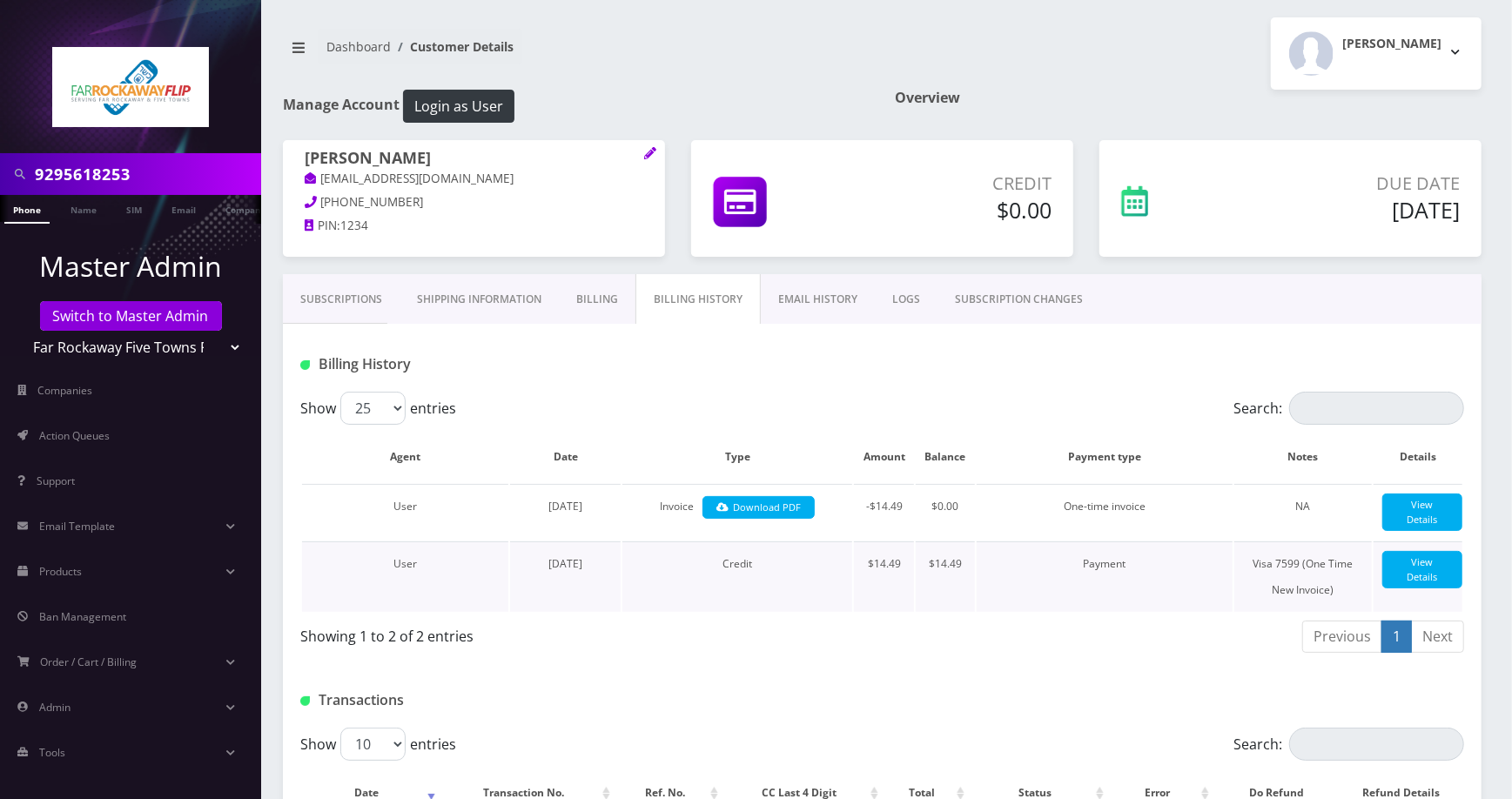
scroll to position [230, 0]
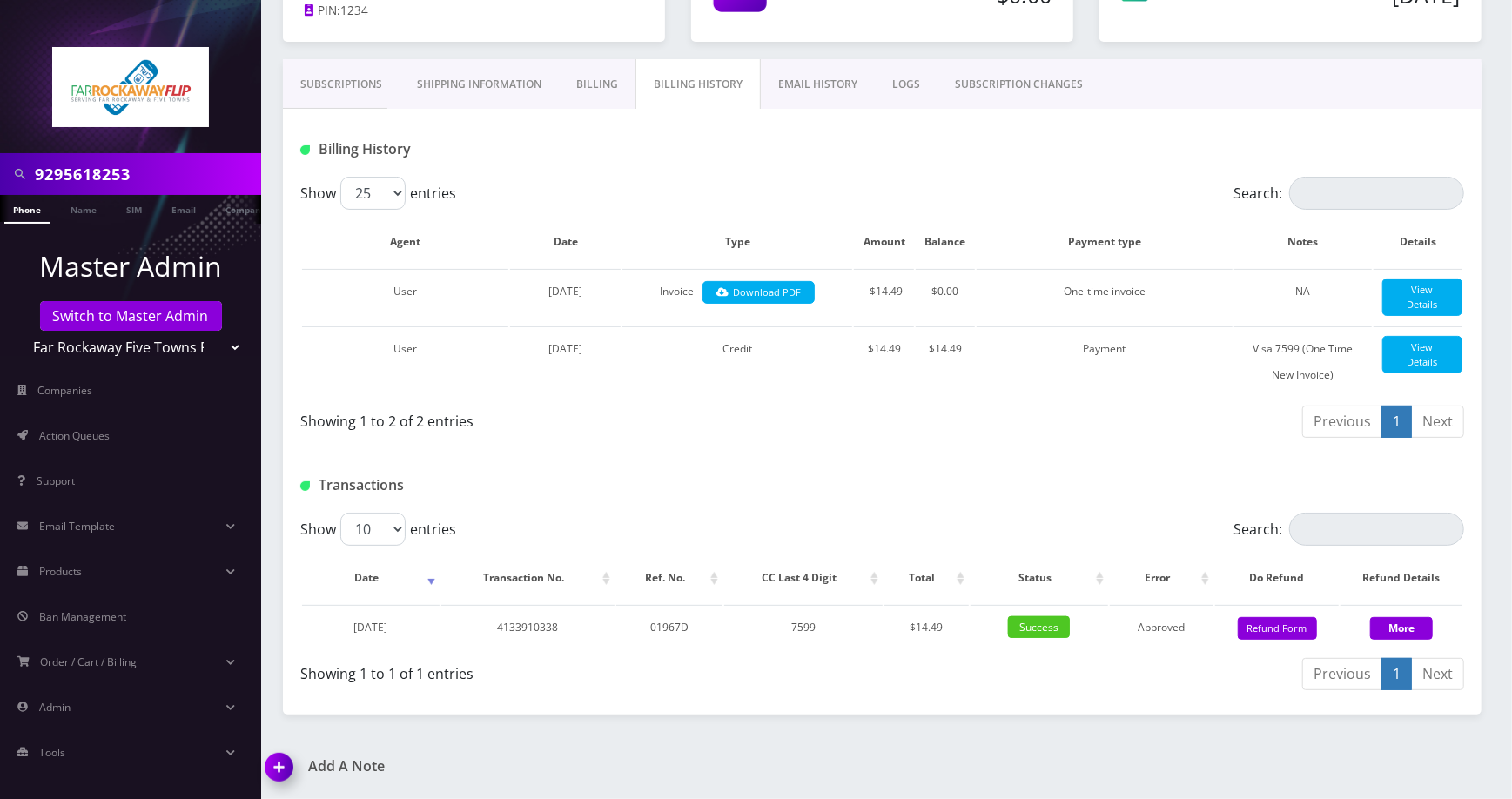
click at [601, 73] on link "Billing" at bounding box center [597, 84] width 77 height 51
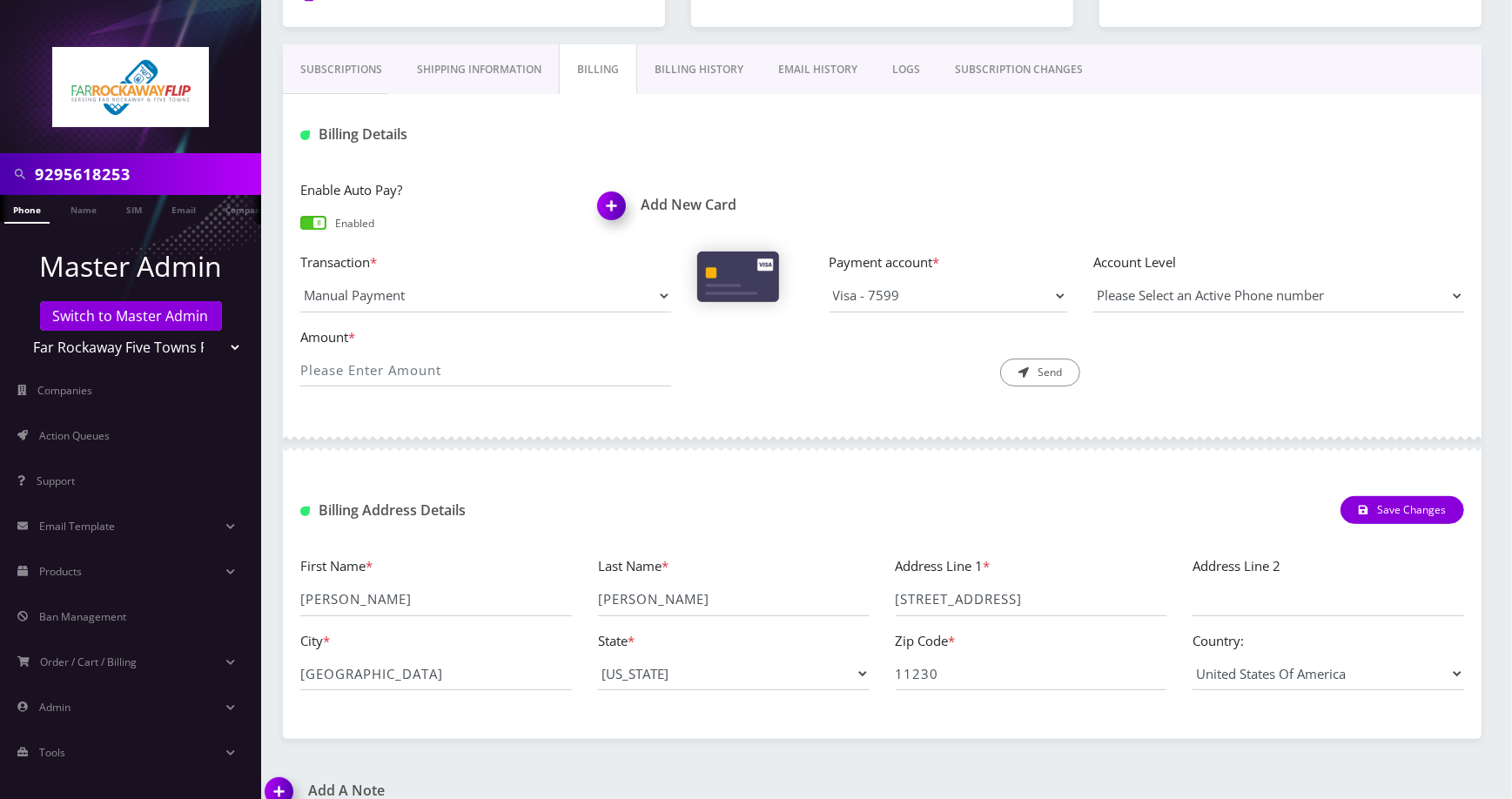
drag, startPoint x: 885, startPoint y: 608, endPoint x: 1045, endPoint y: 605, distance: 160.0
click at [1045, 605] on div "Address Line 1 * 856 east 13th st" at bounding box center [1032, 585] width 298 height 61
drag, startPoint x: 892, startPoint y: 602, endPoint x: 851, endPoint y: 602, distance: 41.0
click at [851, 602] on div "First Name * naomi Last Name * yusupov Address Line 1 * 856 east 13th st Addres…" at bounding box center [881, 629] width 1189 height 149
click at [378, 672] on input "brooklyn" at bounding box center [436, 673] width 272 height 33
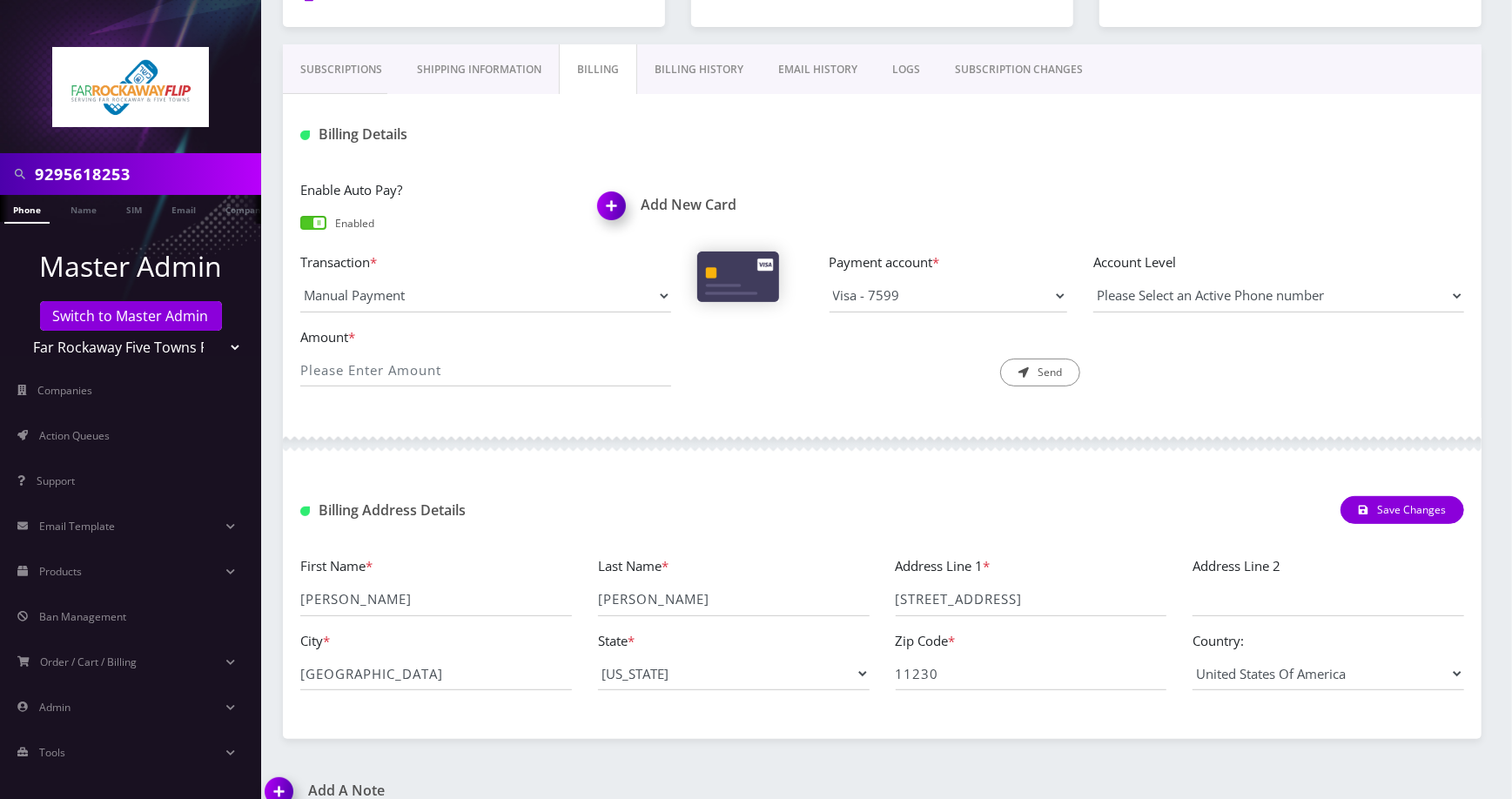
click at [347, 65] on link "Subscriptions" at bounding box center [340, 69] width 117 height 51
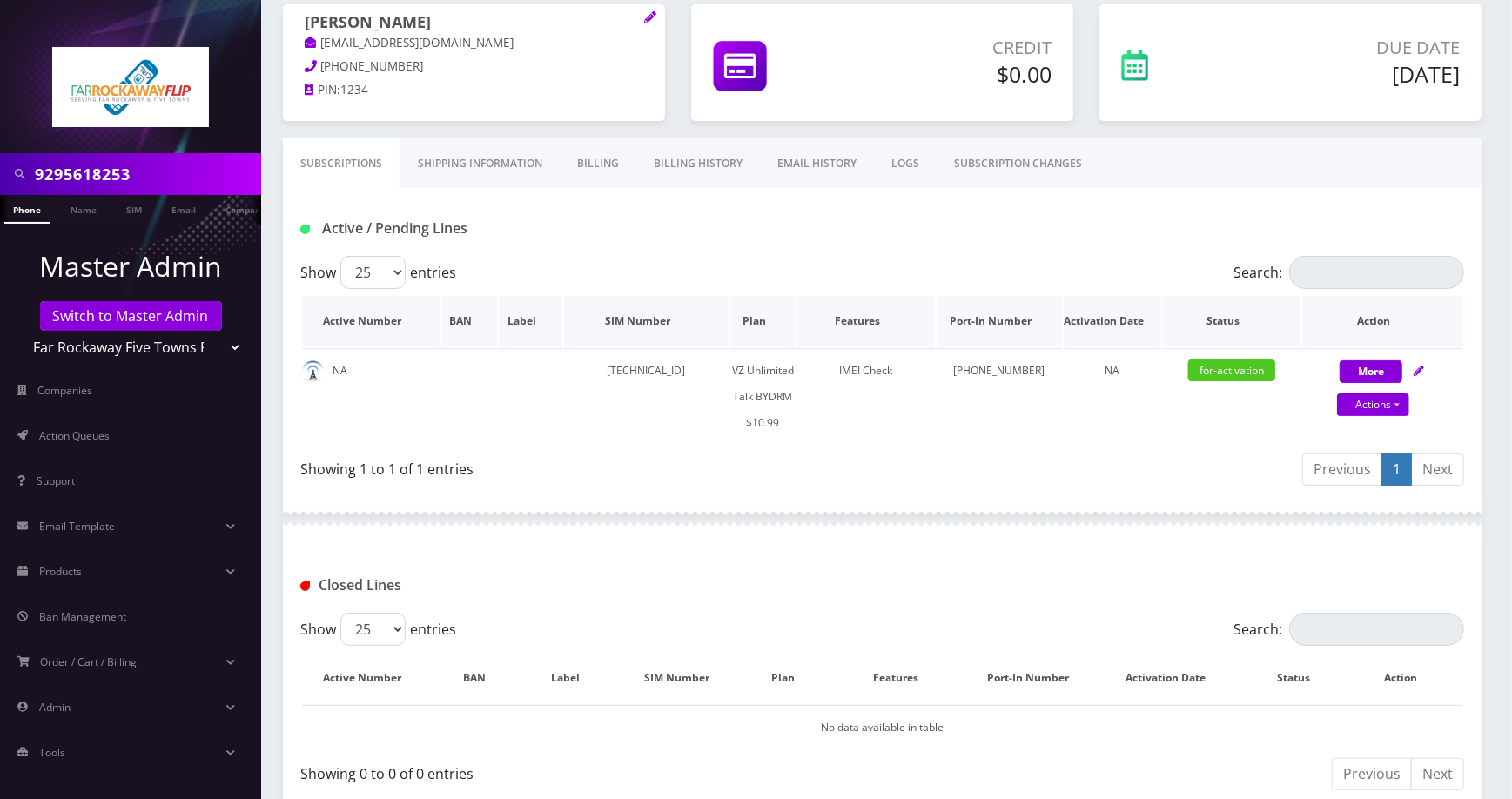
scroll to position [230, 0]
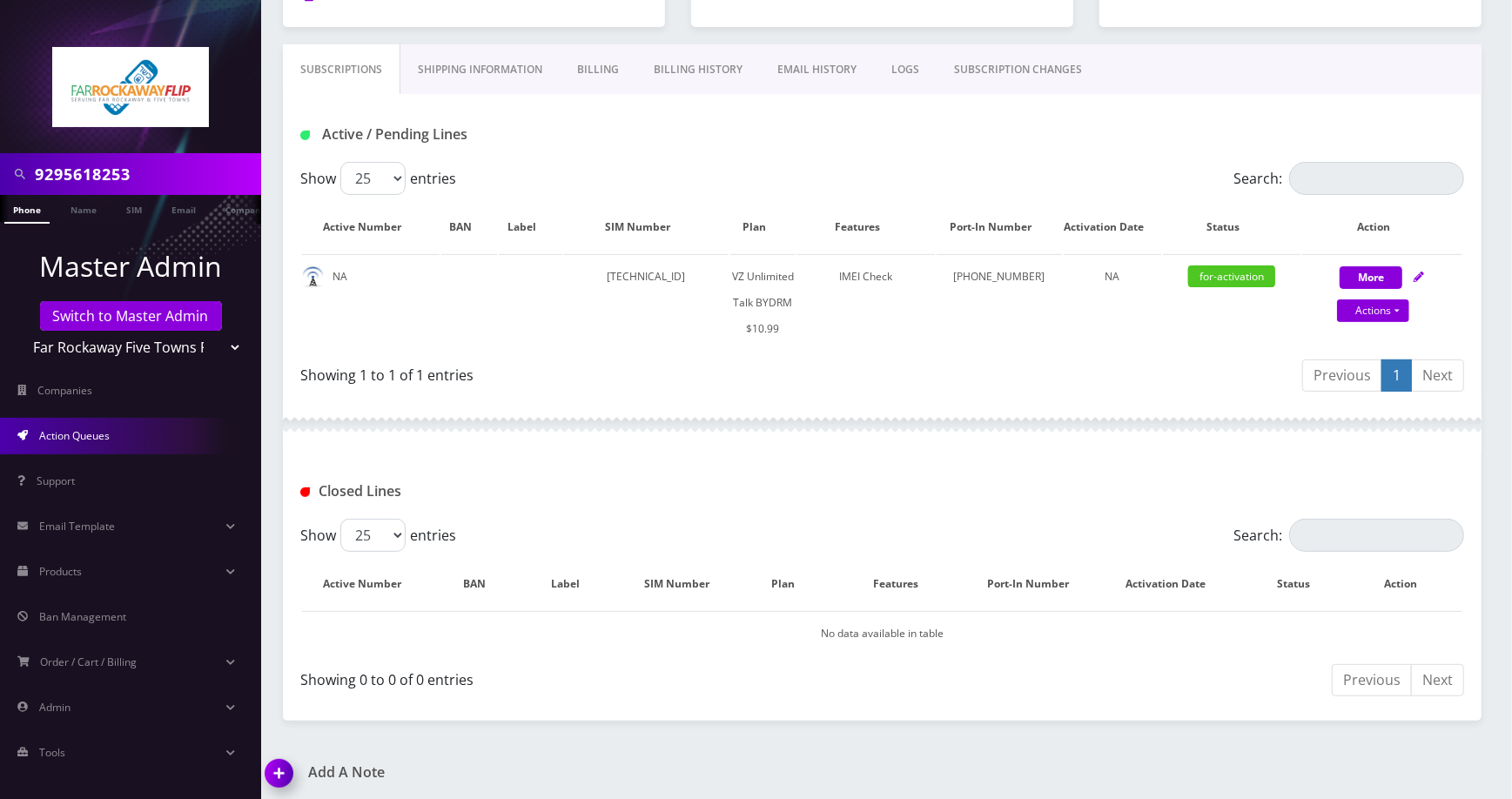
click at [183, 438] on link "Action Queues" at bounding box center [130, 436] width 261 height 37
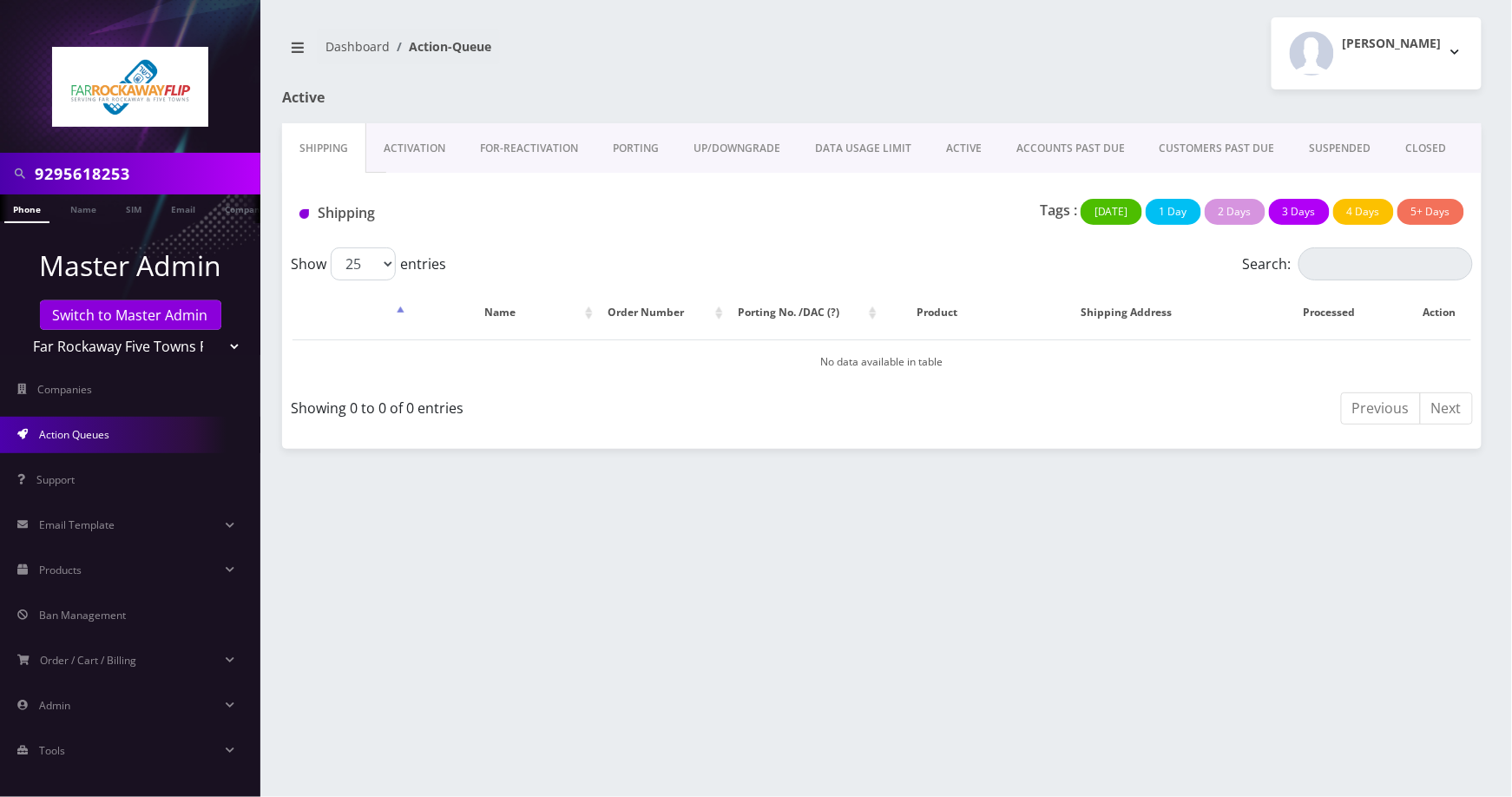
click at [428, 149] on link "Activation" at bounding box center [414, 148] width 96 height 51
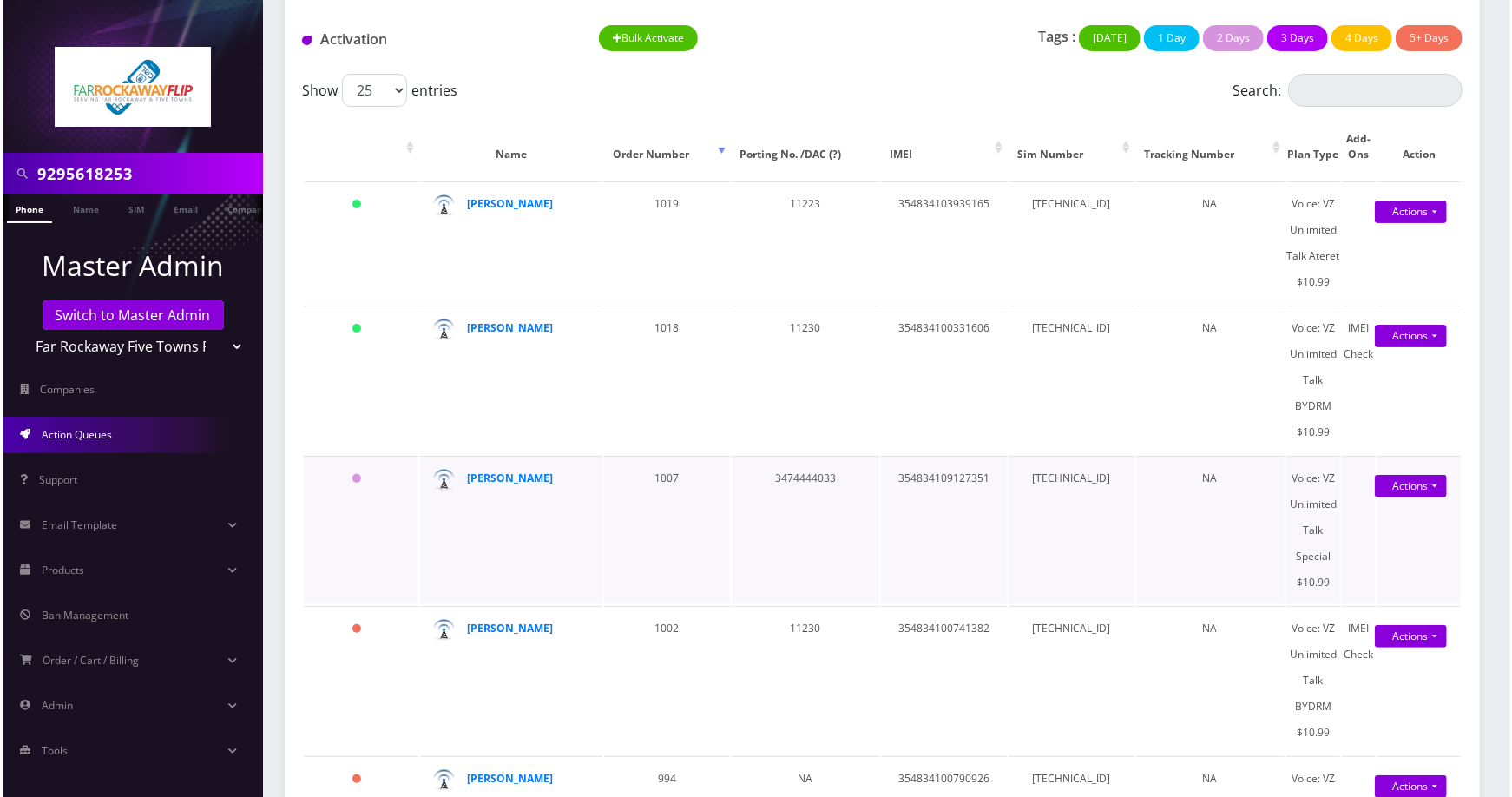
scroll to position [347, 0]
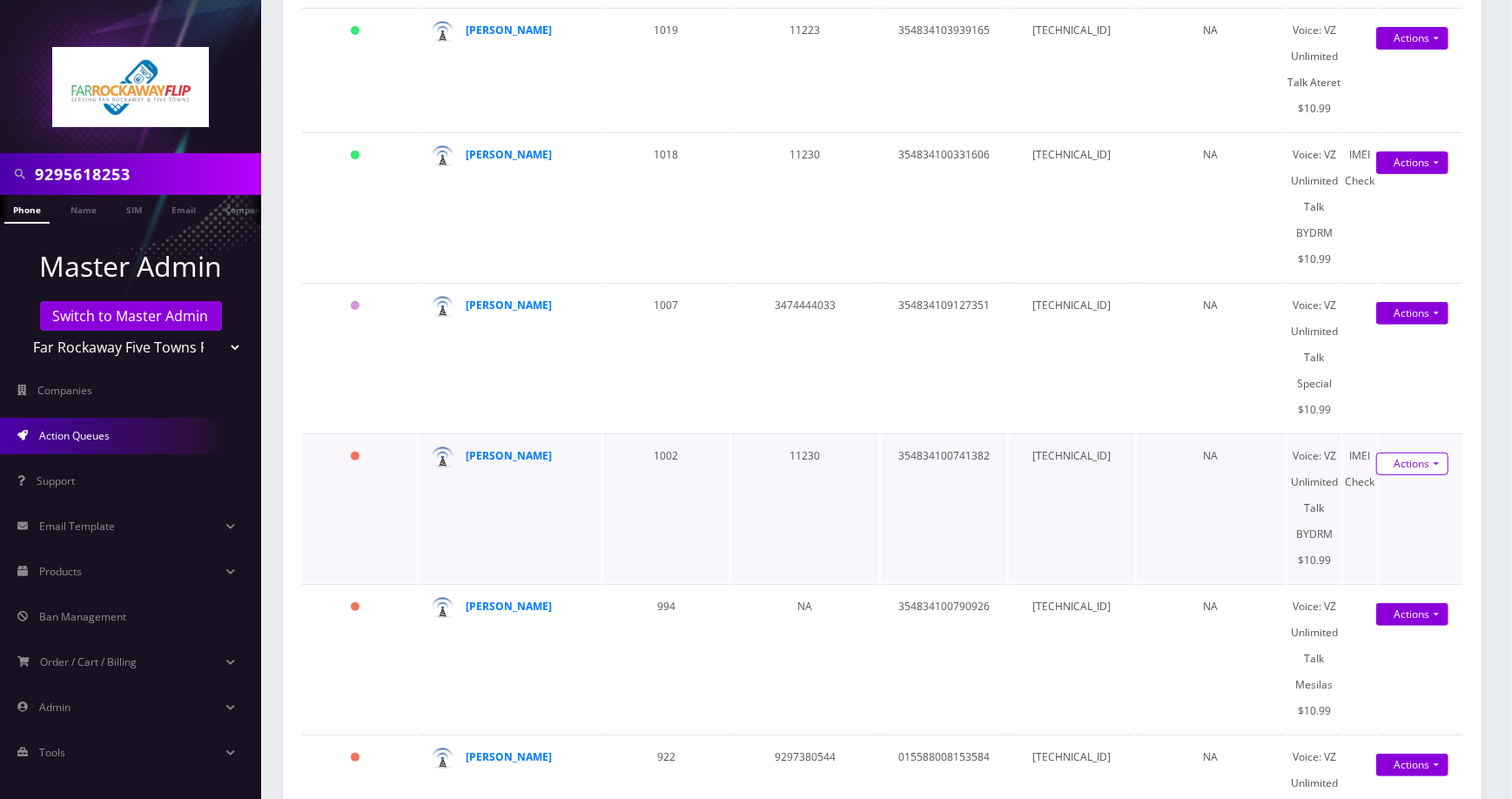
click at [1413, 475] on link "Actions" at bounding box center [1411, 463] width 72 height 22
click at [1369, 509] on link "Activate" at bounding box center [1402, 495] width 139 height 26
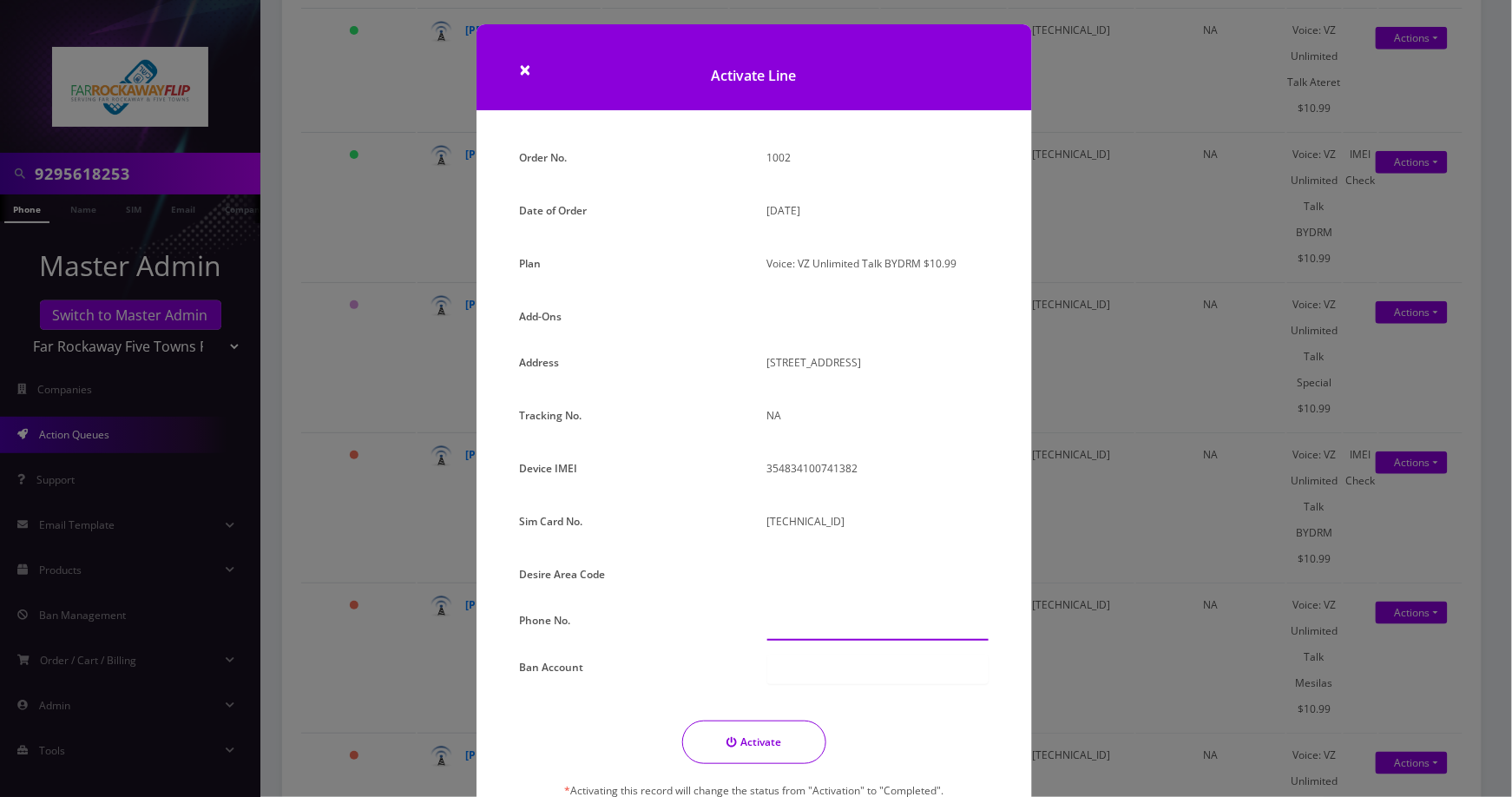
drag, startPoint x: 808, startPoint y: 615, endPoint x: 848, endPoint y: 621, distance: 40.4
click at [808, 615] on input "text" at bounding box center [878, 624] width 221 height 33
paste input "[PHONE_NUMBER]"
type input "[PHONE_NUMBER]"
click at [790, 743] on button "Activate" at bounding box center [754, 742] width 144 height 44
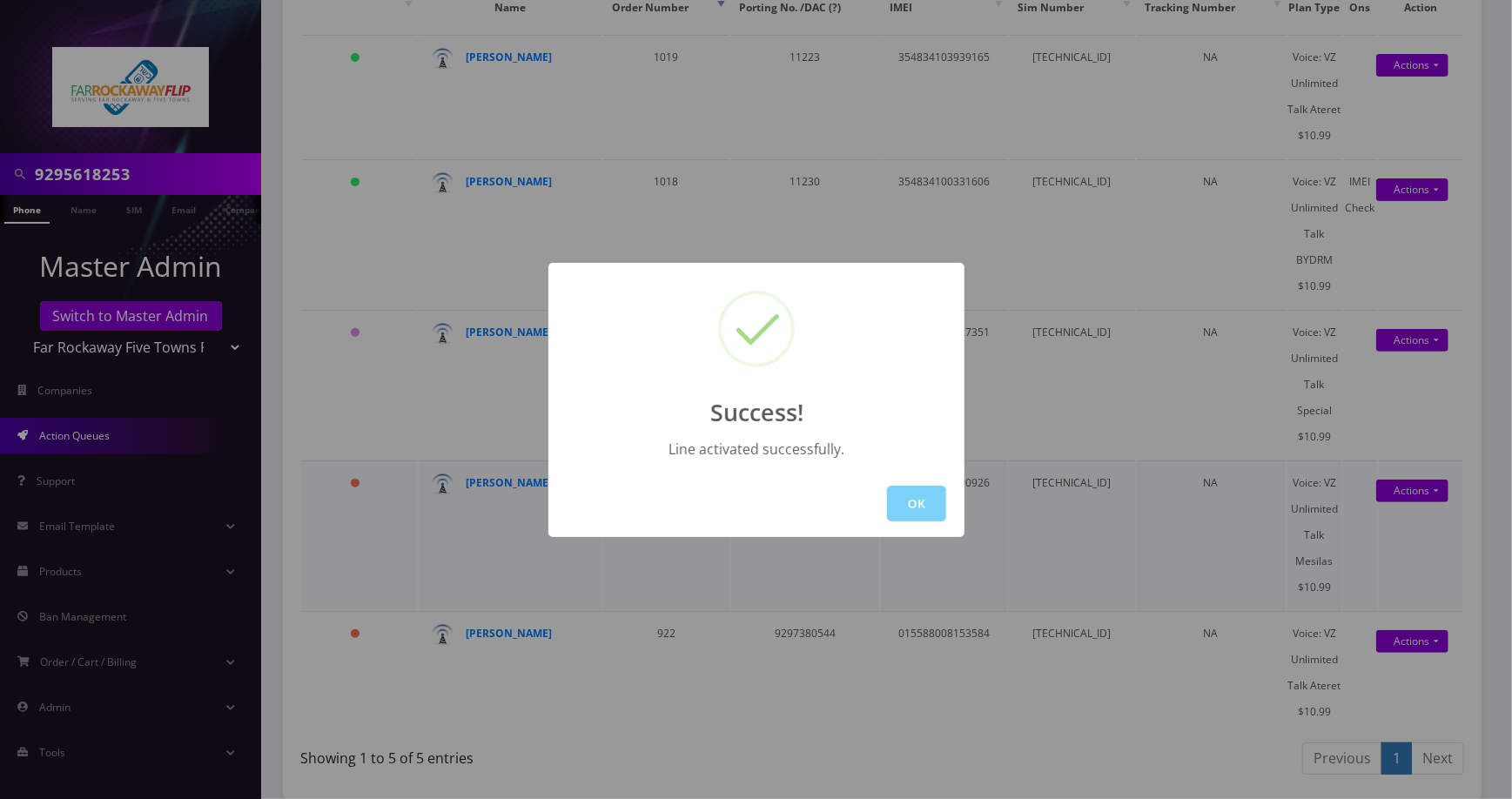
click at [933, 496] on button "OK" at bounding box center [916, 503] width 59 height 36
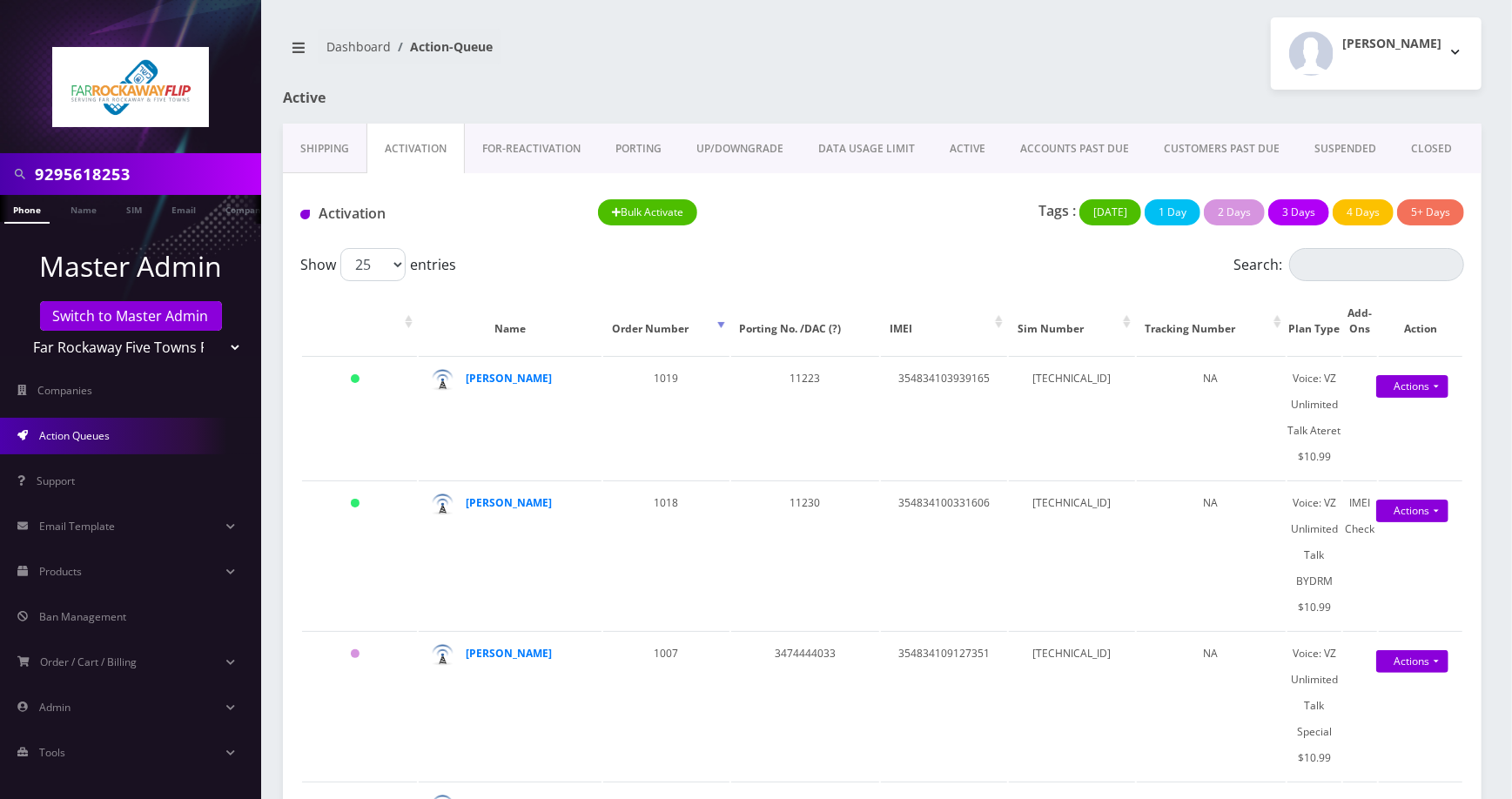
scroll to position [0, 9]
click at [161, 167] on input "9295618253" at bounding box center [145, 174] width 222 height 33
paste input "173295519"
type input "9173295519"
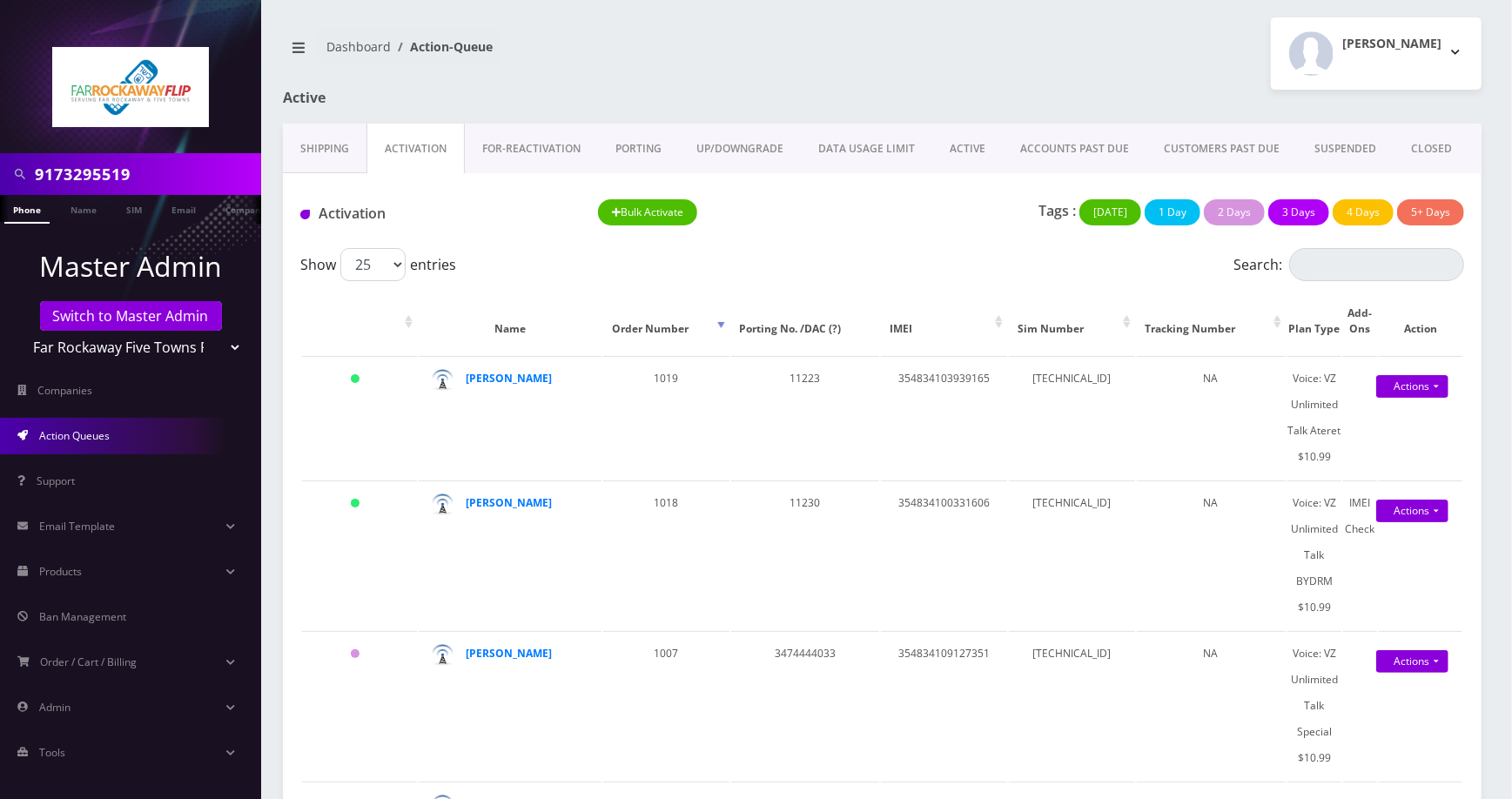
click at [15, 219] on li at bounding box center [9, 213] width 18 height 44
drag, startPoint x: 16, startPoint y: 215, endPoint x: 32, endPoint y: 224, distance: 18.4
click at [18, 215] on div "Phone Name SIM Email Company Customer" at bounding box center [130, 209] width 261 height 29
click at [35, 212] on link "Phone" at bounding box center [27, 209] width 45 height 29
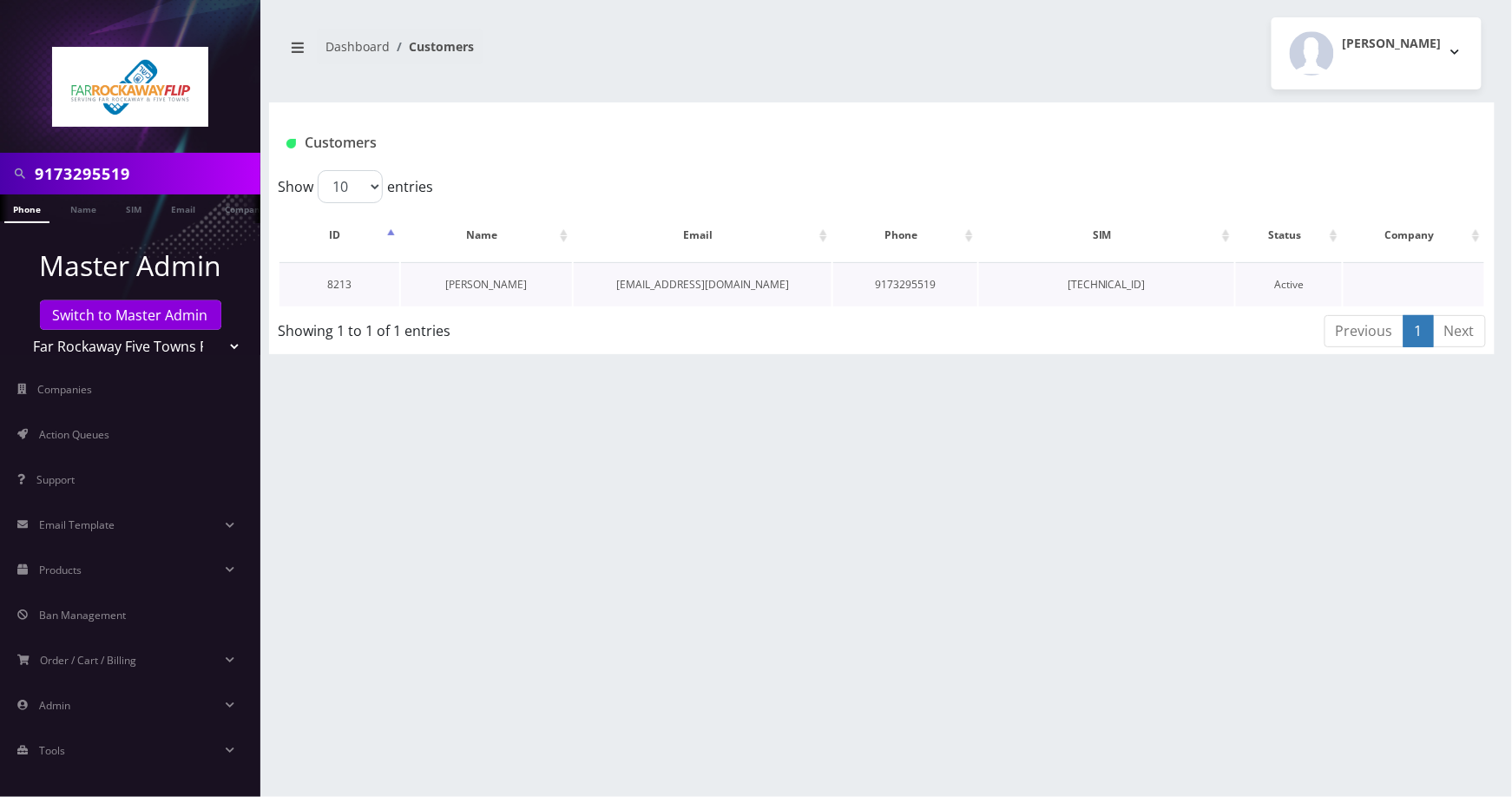
click at [489, 284] on link "[PERSON_NAME]" at bounding box center [486, 284] width 82 height 15
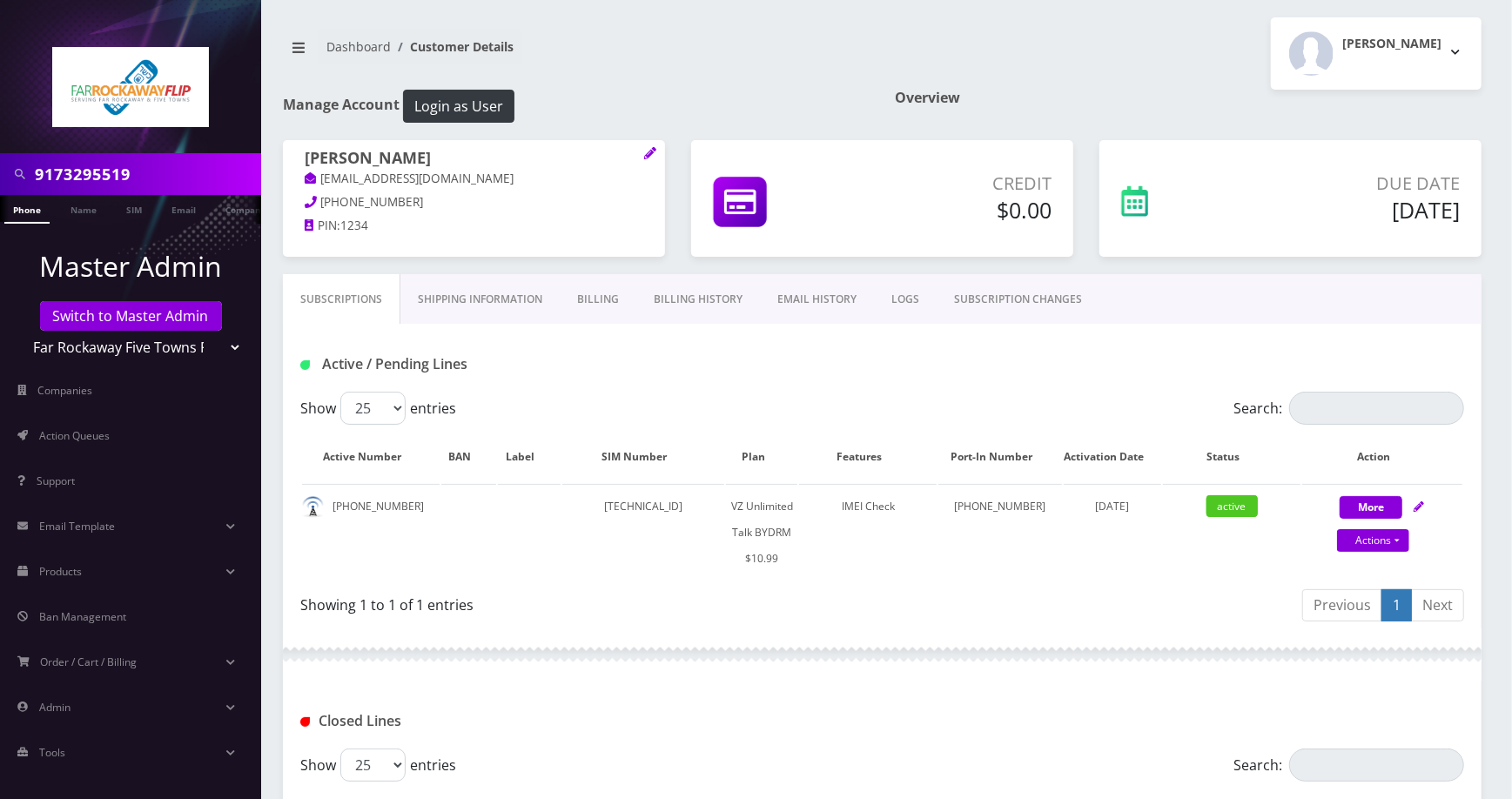
scroll to position [251, 0]
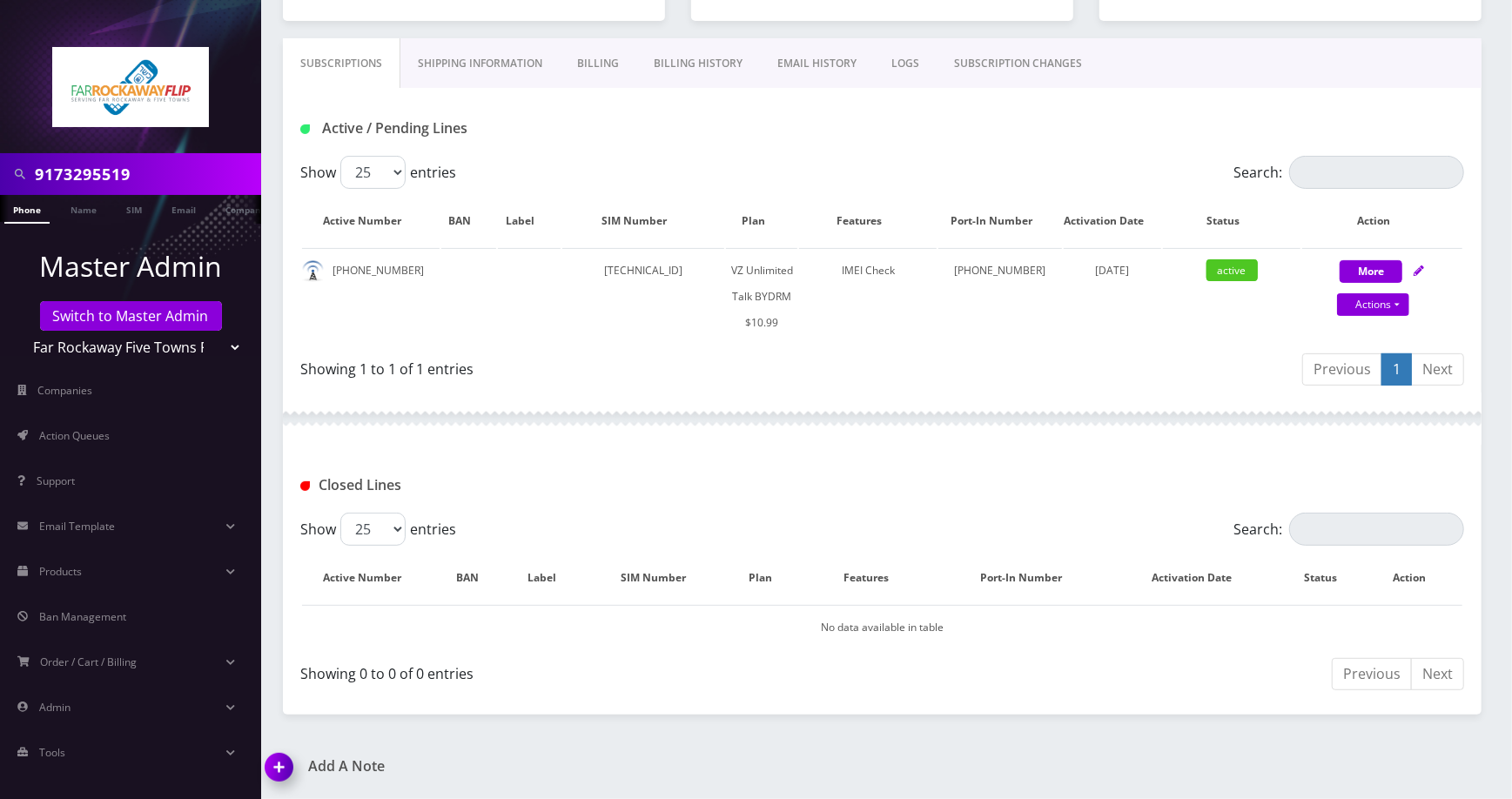
drag, startPoint x: 282, startPoint y: 776, endPoint x: 358, endPoint y: 754, distance: 79.1
click at [282, 776] on img at bounding box center [282, 773] width 52 height 52
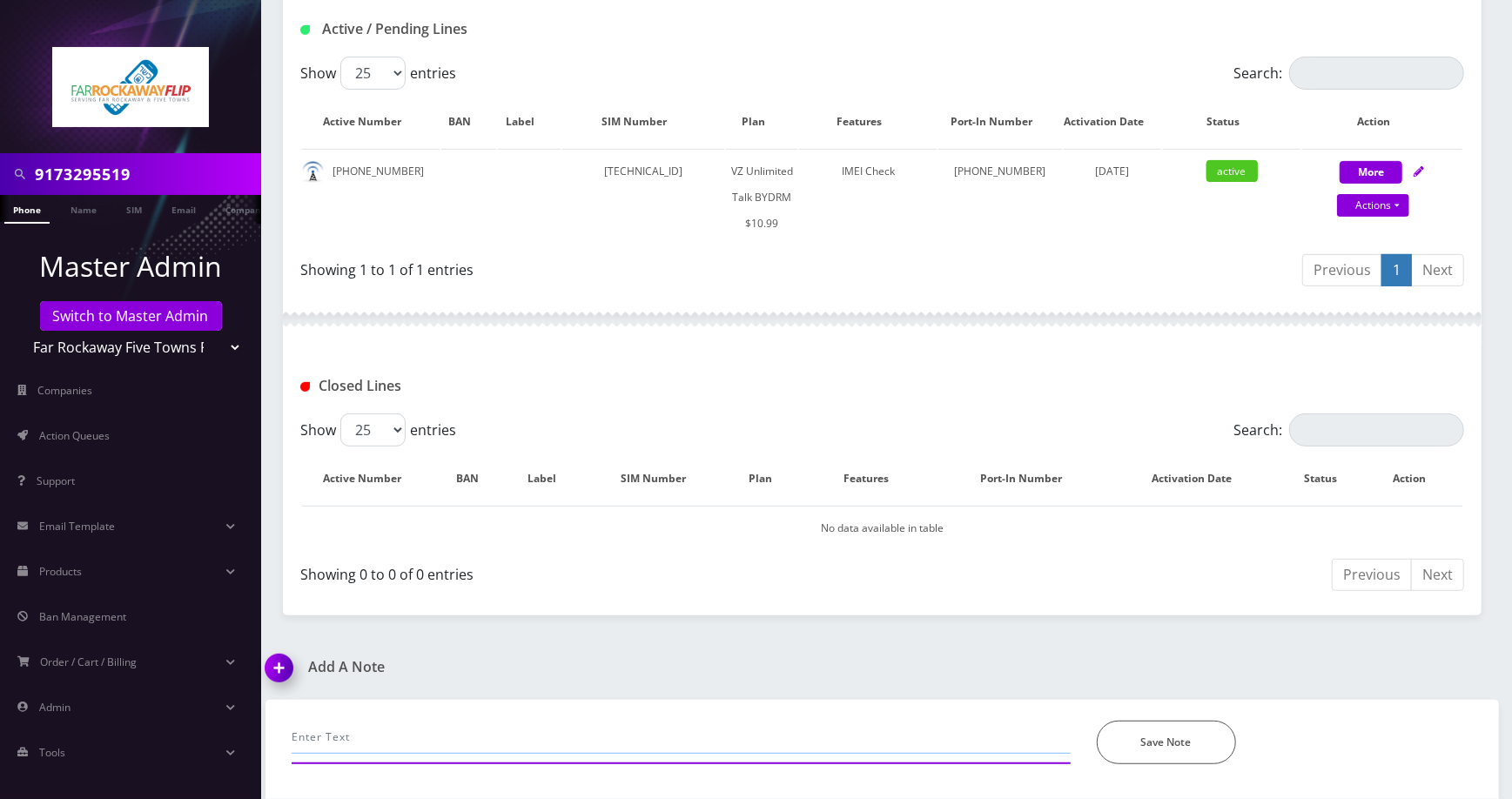
click at [423, 734] on input "text" at bounding box center [681, 737] width 779 height 33
type input "e"
type input "as per [PERSON_NAME], activate with a new number -done, -[PERSON_NAME]"
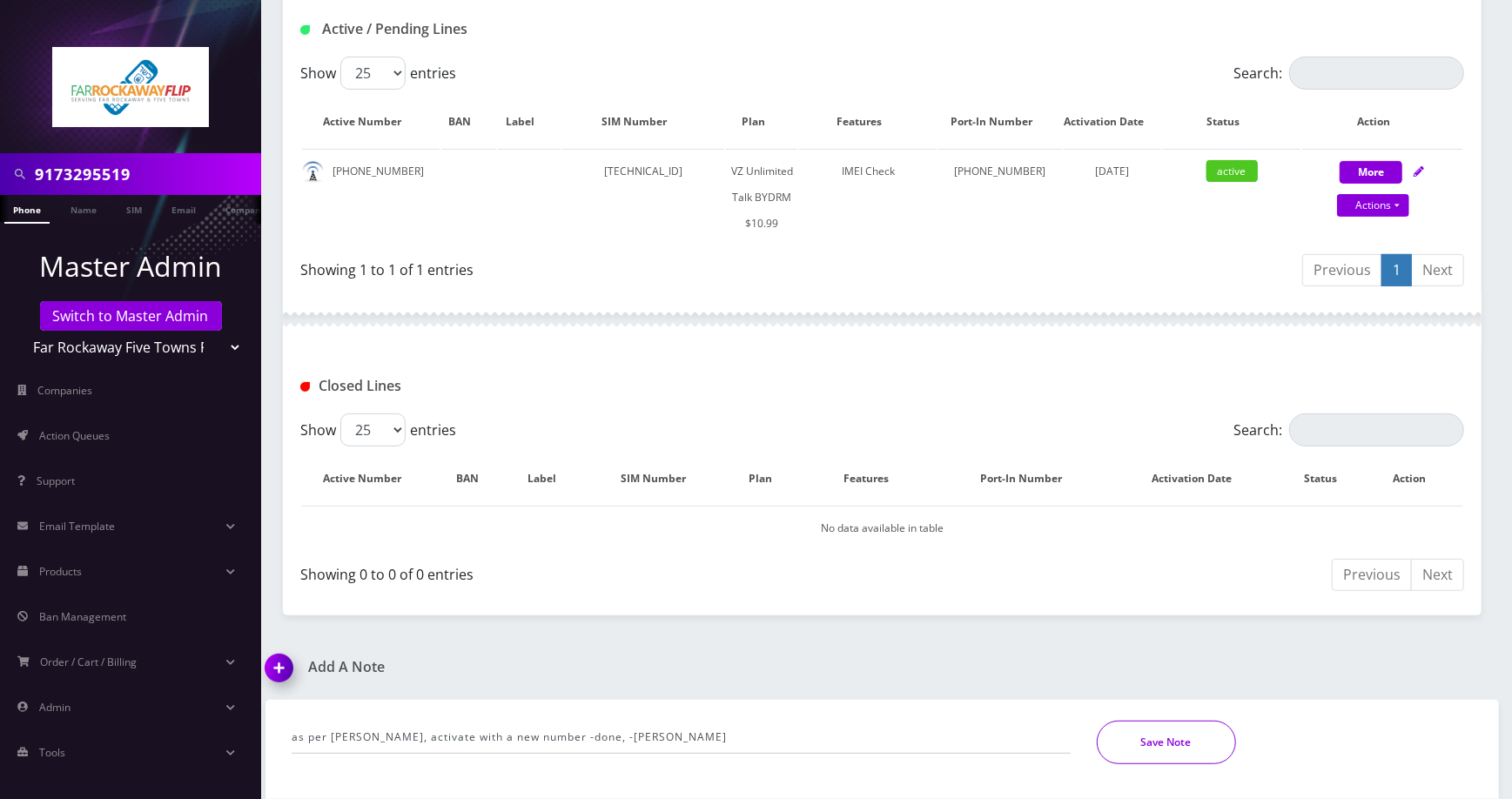
drag, startPoint x: 1206, startPoint y: 737, endPoint x: 1146, endPoint y: 736, distance: 60.0
click at [1202, 737] on button "Save Note" at bounding box center [1166, 742] width 139 height 44
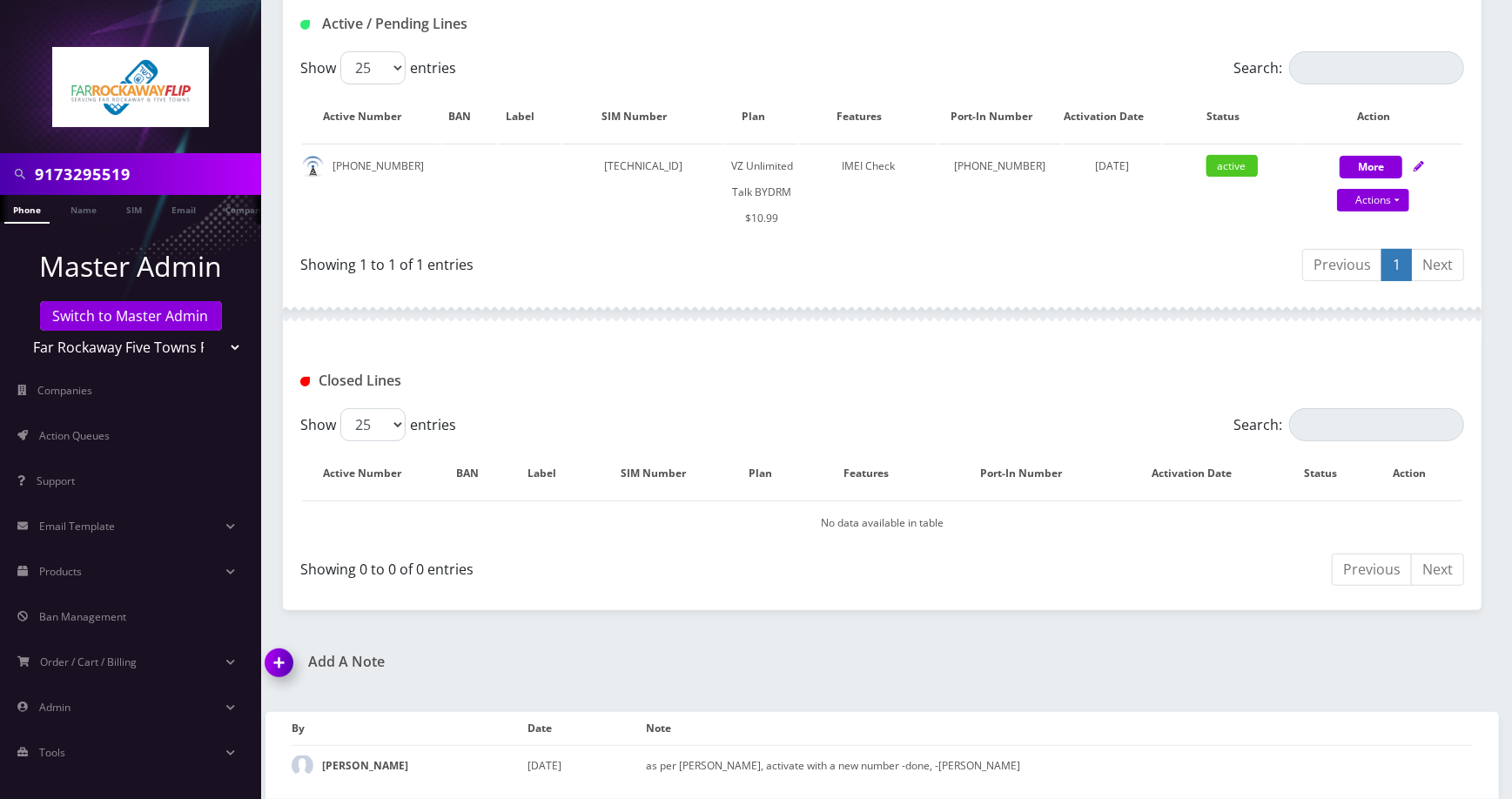
scroll to position [4, 0]
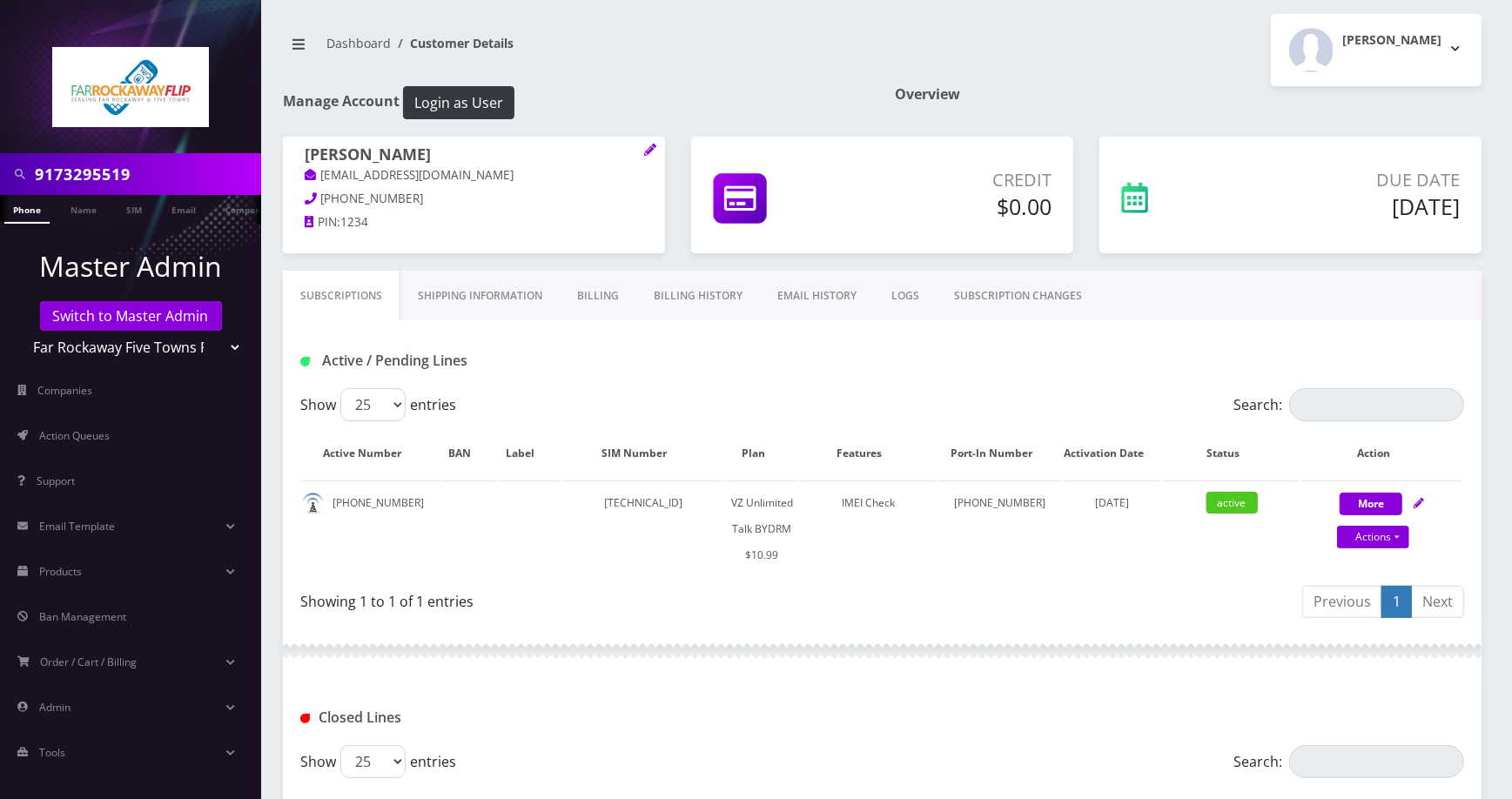
click at [153, 177] on input "9173295519" at bounding box center [145, 174] width 222 height 33
paste input "4045207520"
type input "4045207520"
click at [32, 202] on link "Phone" at bounding box center [27, 209] width 45 height 29
